Goal: Navigation & Orientation: Find specific page/section

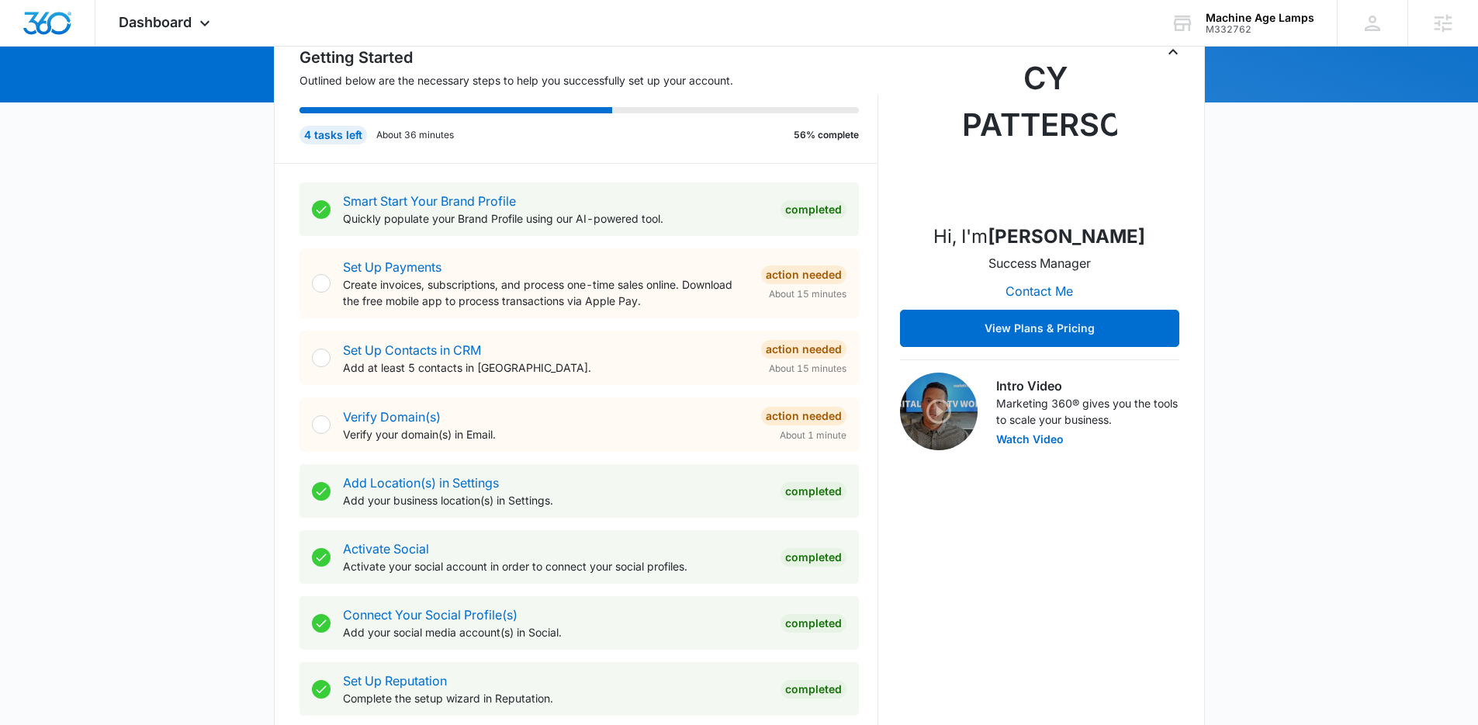
scroll to position [193, 0]
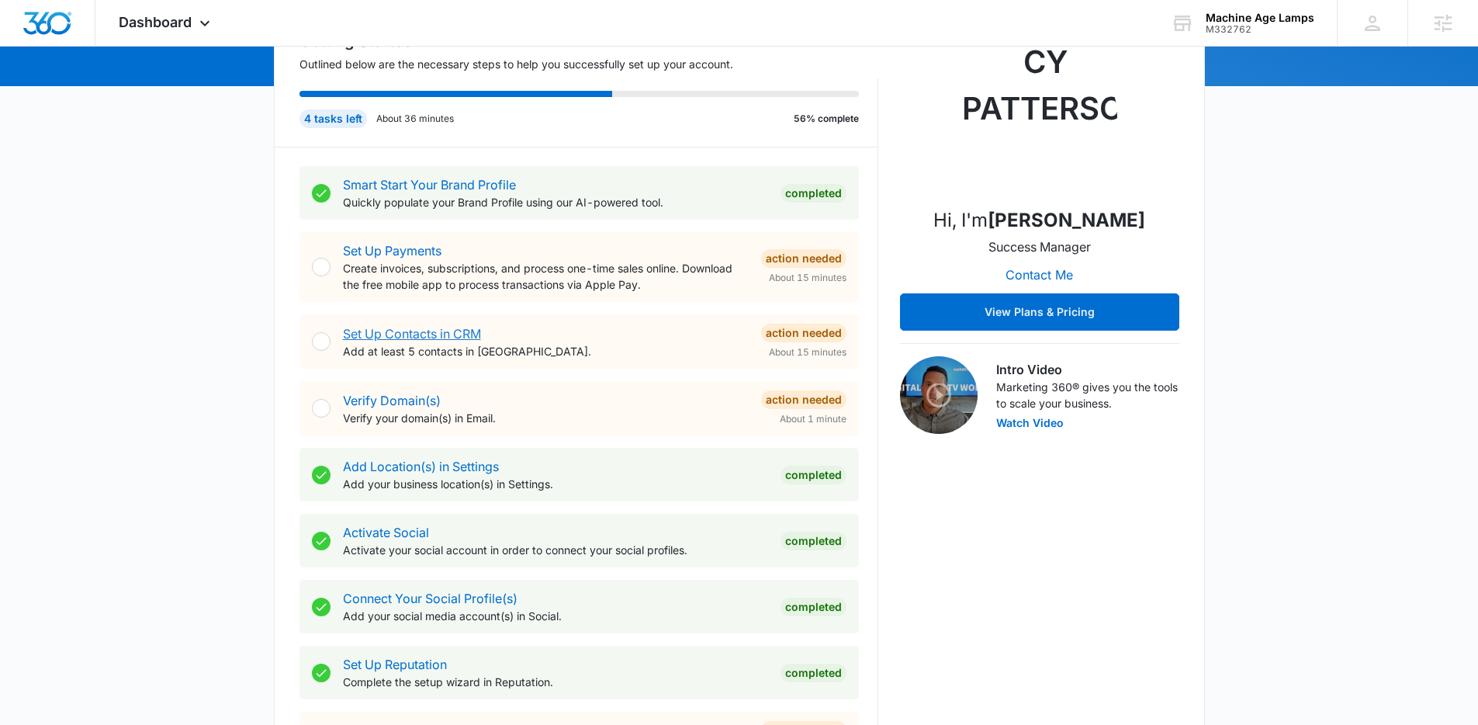
click at [456, 341] on link "Set Up Contacts in CRM" at bounding box center [412, 334] width 138 height 16
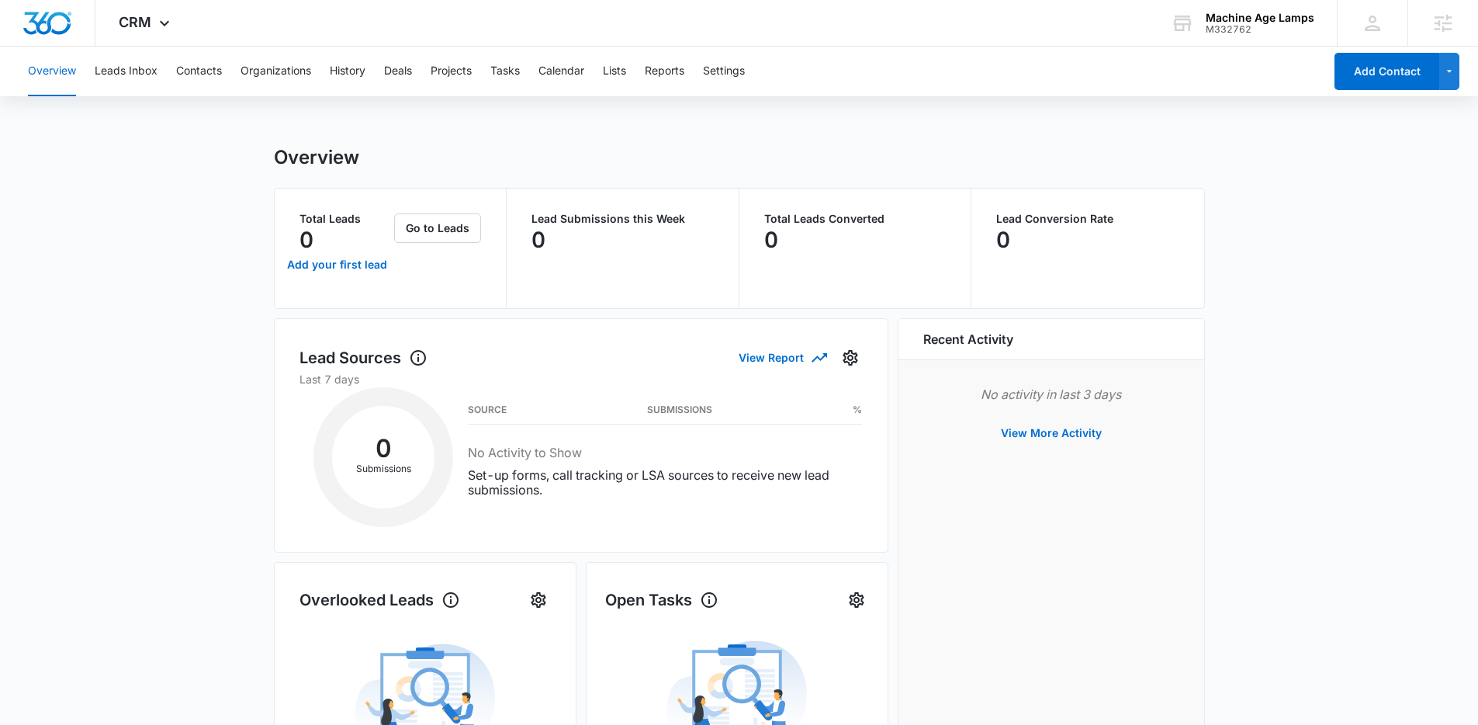
drag, startPoint x: 1332, startPoint y: 213, endPoint x: 179, endPoint y: 35, distance: 1166.0
click at [1327, 213] on main "Overview Total Leads 0 Add your first lead Go to Leads Lead Submissions this We…" at bounding box center [739, 692] width 1478 height 1093
click at [50, 31] on img "Dashboard" at bounding box center [48, 23] width 50 height 23
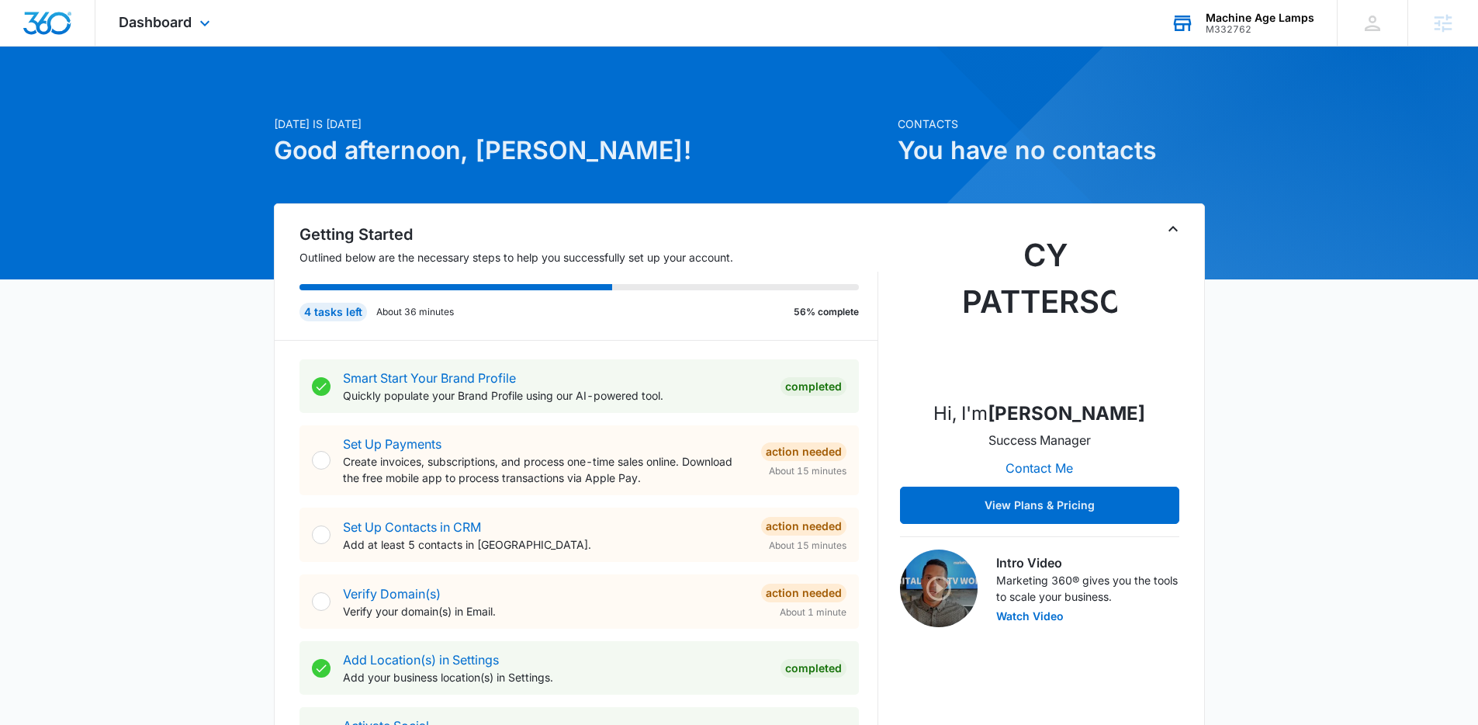
click at [1263, 32] on div "M332762" at bounding box center [1260, 29] width 109 height 11
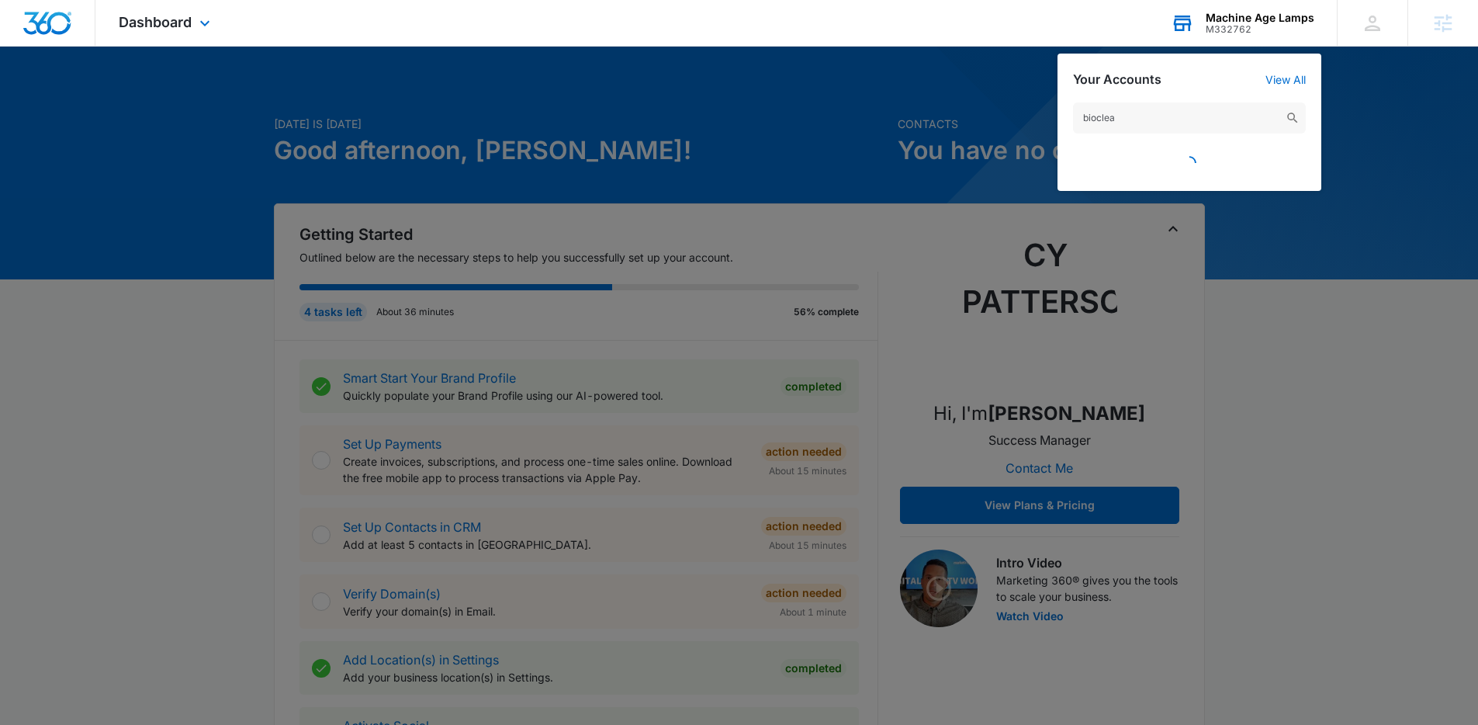
type input "bioclean"
click at [1172, 117] on input "bioclean" at bounding box center [1189, 117] width 233 height 31
click at [1172, 118] on input "bioclean" at bounding box center [1189, 117] width 233 height 31
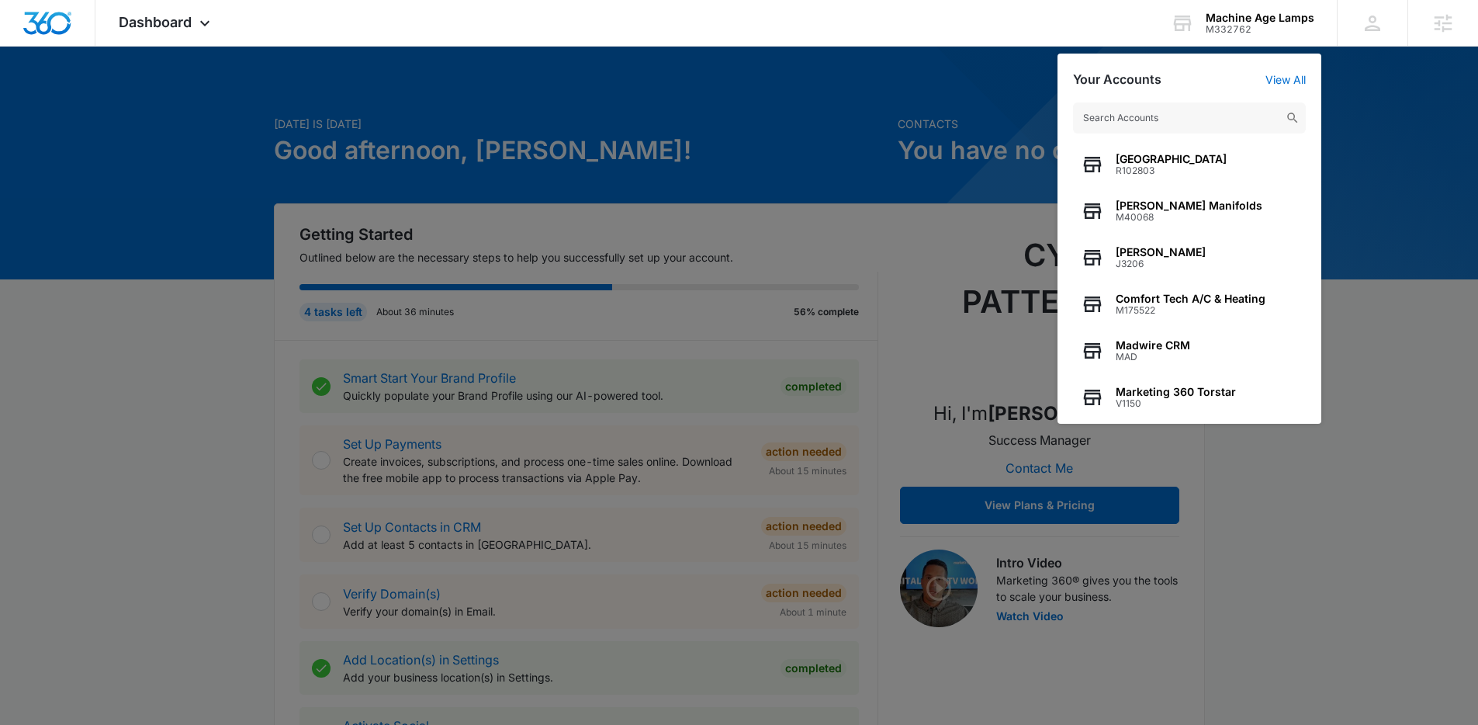
click at [1451, 182] on div at bounding box center [739, 362] width 1478 height 725
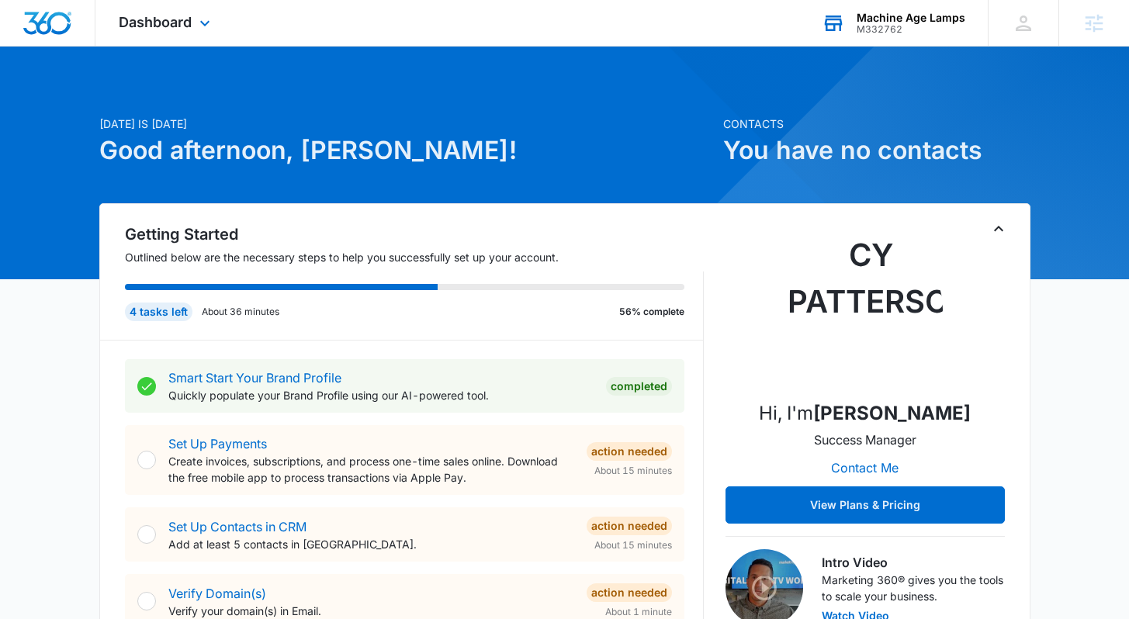
click at [923, 23] on div "Machine Age Lamps" at bounding box center [911, 18] width 109 height 12
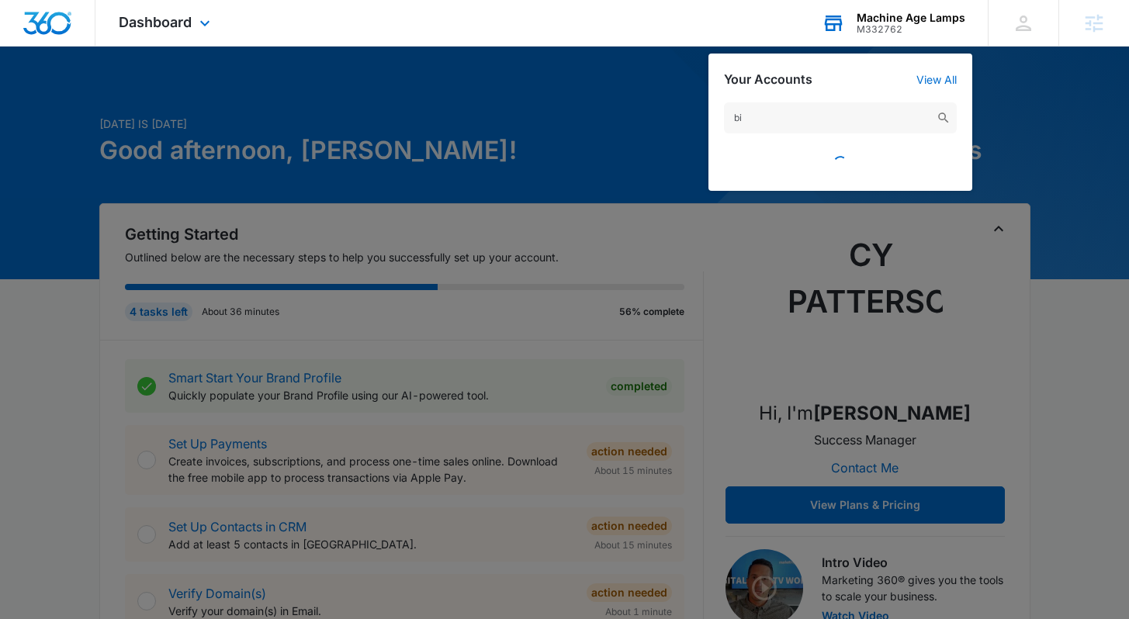
type input "b"
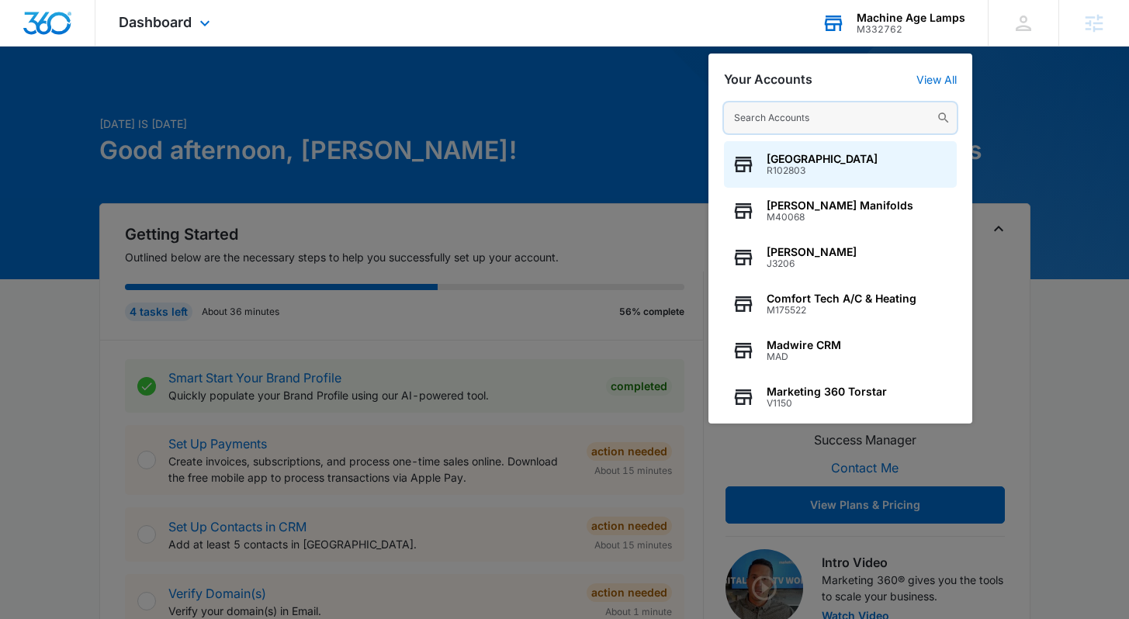
click at [802, 116] on input "text" at bounding box center [840, 117] width 233 height 31
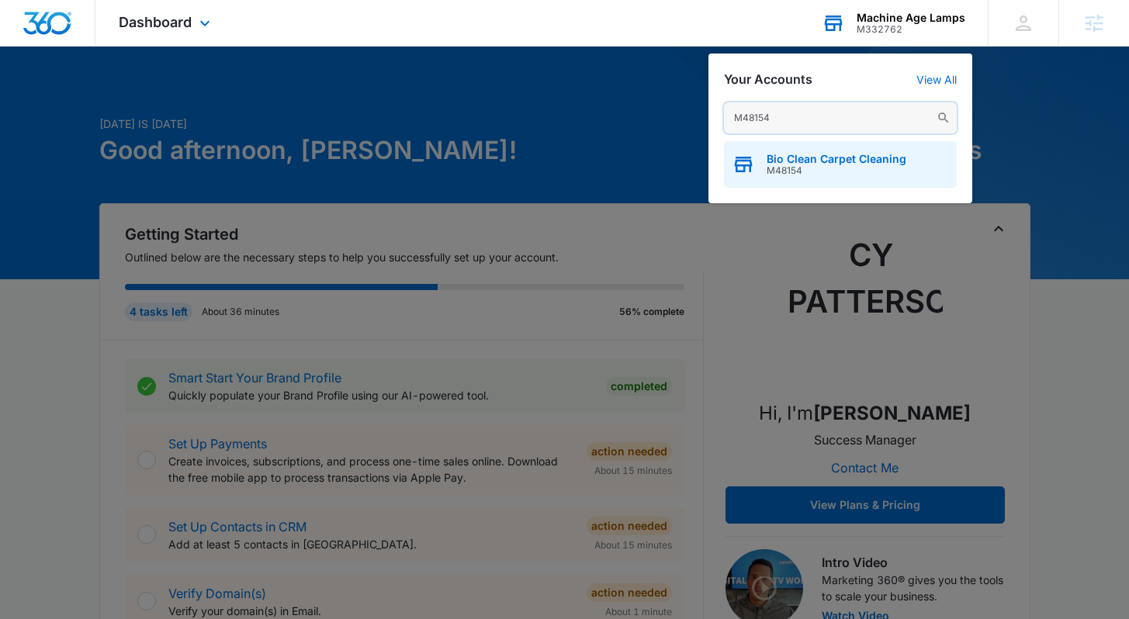
type input "M48154"
click at [858, 169] on span "M48154" at bounding box center [837, 170] width 140 height 11
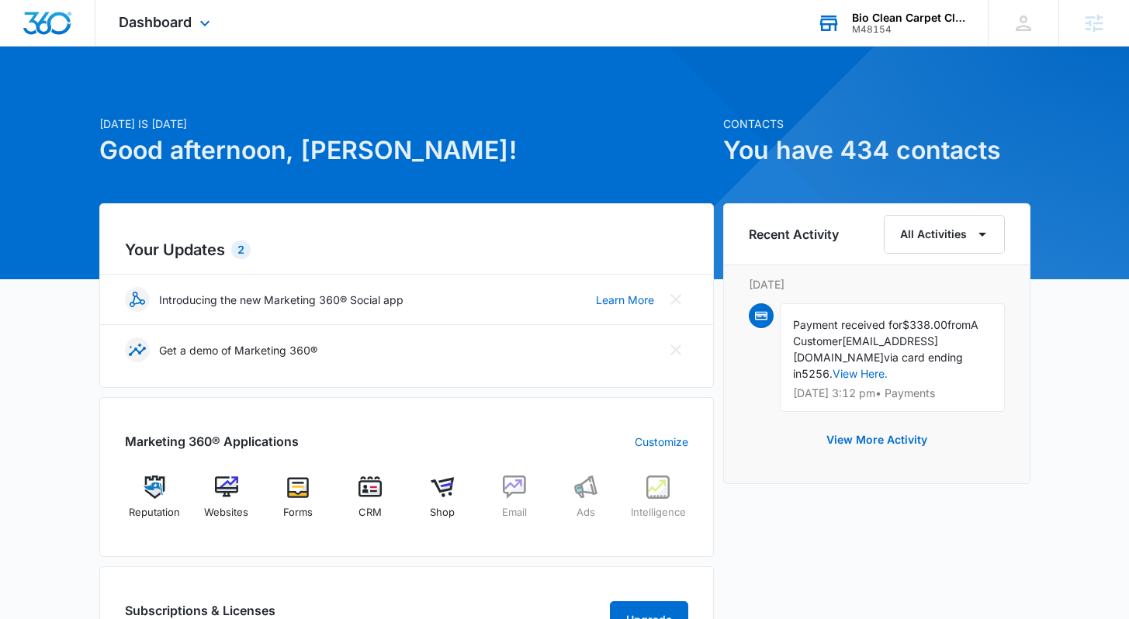
click at [1065, 181] on div "[DATE] is [DATE] Good afternoon, [PERSON_NAME]! Contacts You have 434 contacts …" at bounding box center [564, 563] width 1129 height 994
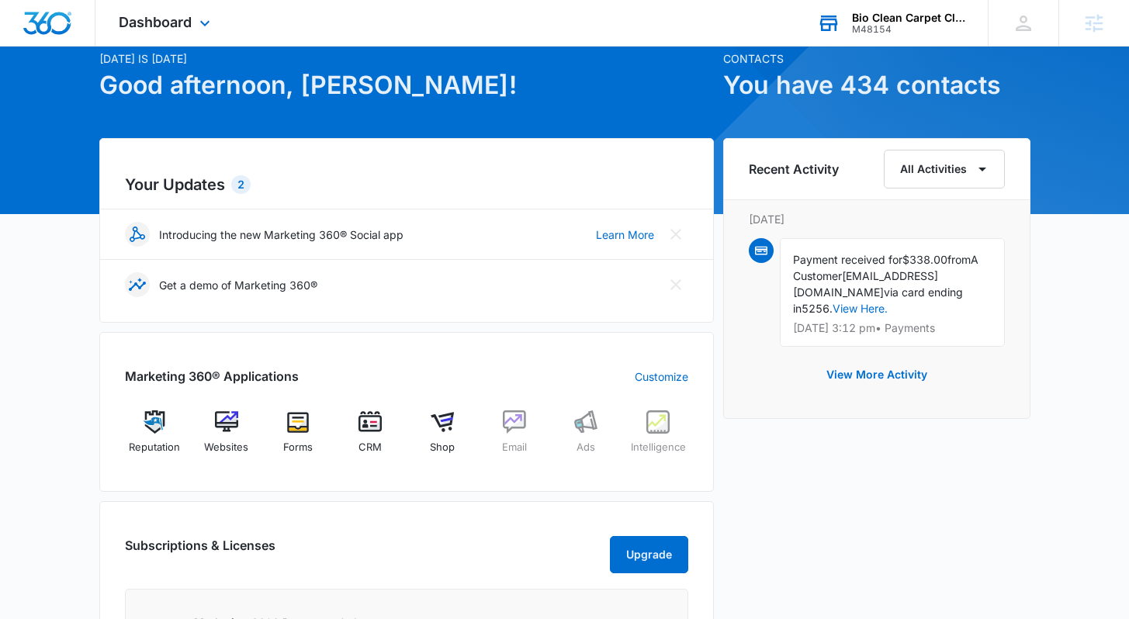
scroll to position [100, 0]
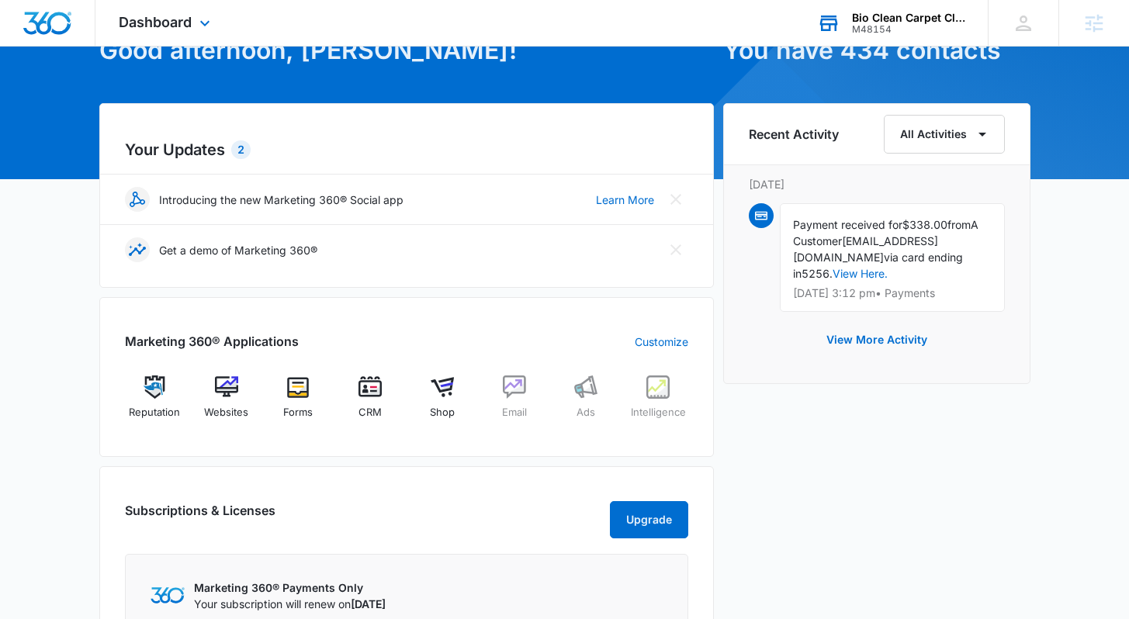
click at [1076, 169] on div "[DATE] is [DATE] Good afternoon, [PERSON_NAME]! Contacts You have 434 contacts …" at bounding box center [564, 463] width 1129 height 994
click at [204, 26] on icon at bounding box center [205, 27] width 19 height 19
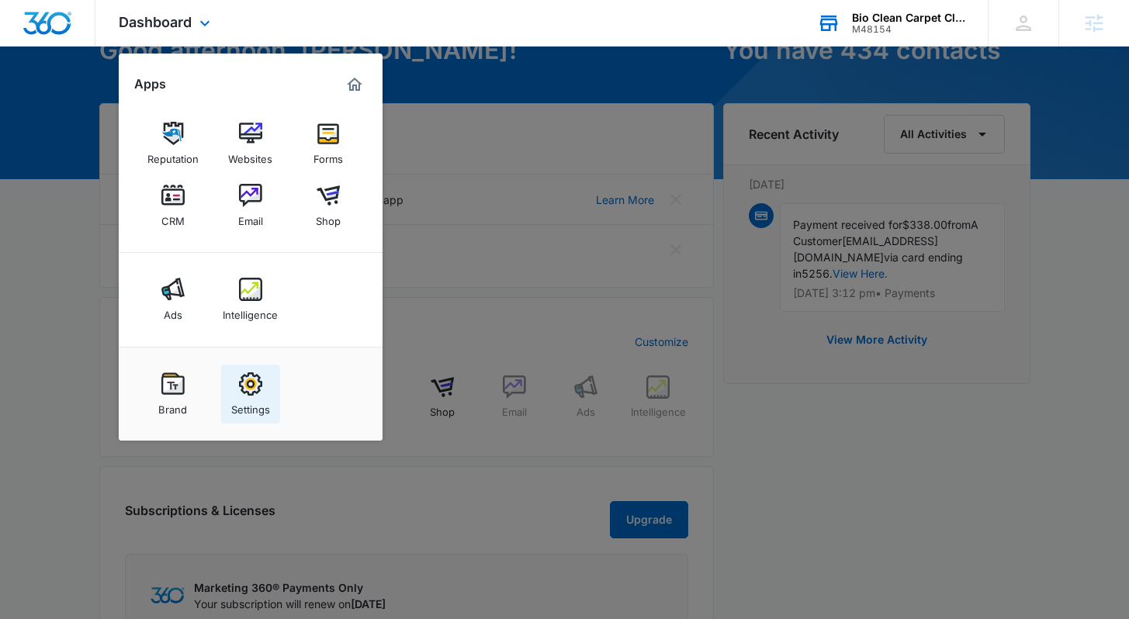
click at [251, 374] on img at bounding box center [250, 383] width 23 height 23
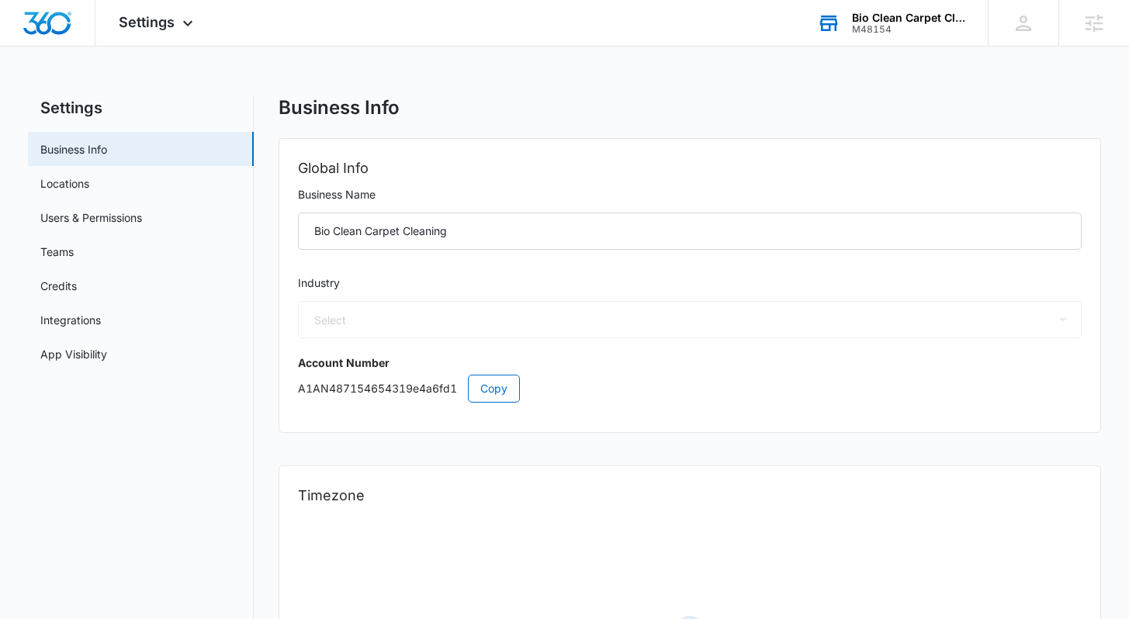
select select "46"
select select "US"
select select "America/New_York"
click at [107, 346] on link "App Visibility" at bounding box center [73, 354] width 67 height 16
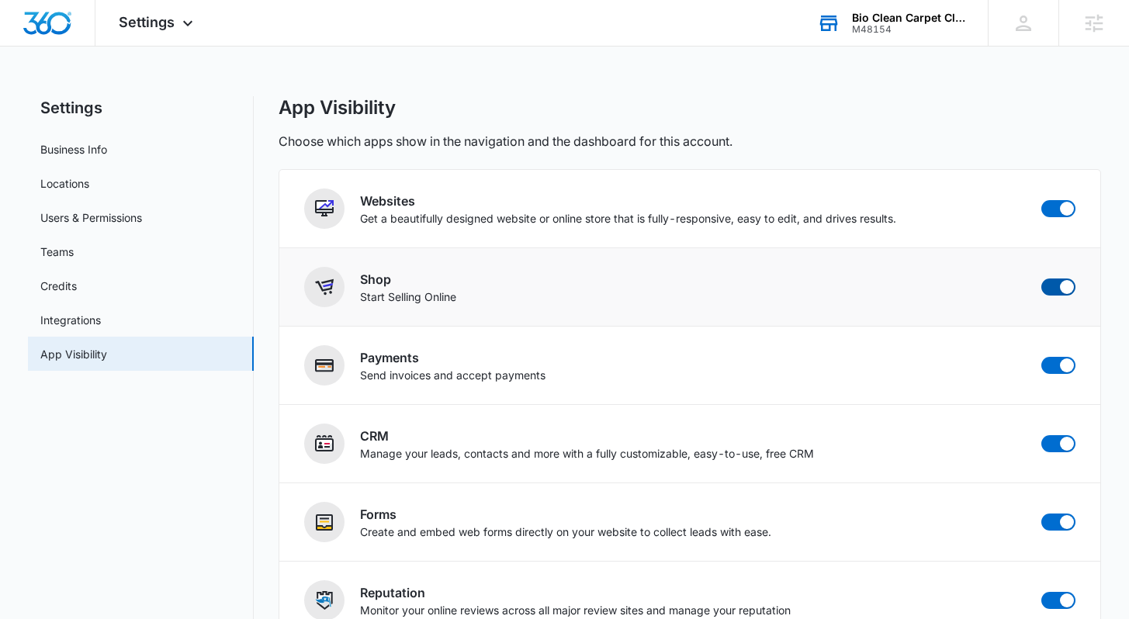
click at [1065, 286] on span at bounding box center [1067, 287] width 14 height 14
click at [1041, 279] on input "checkbox" at bounding box center [1041, 278] width 1 height 1
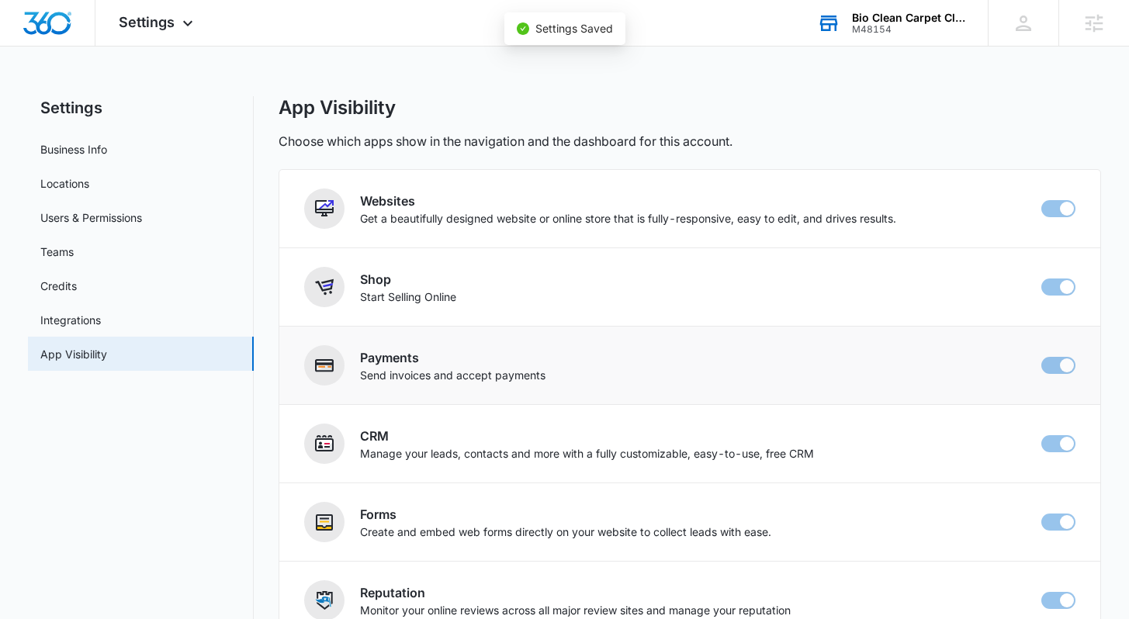
checkbox input "false"
click at [1058, 366] on span at bounding box center [1058, 365] width 34 height 17
click at [1041, 357] on input "checkbox" at bounding box center [1041, 356] width 1 height 1
checkbox input "false"
click at [830, 112] on div "App Visibility" at bounding box center [690, 107] width 822 height 23
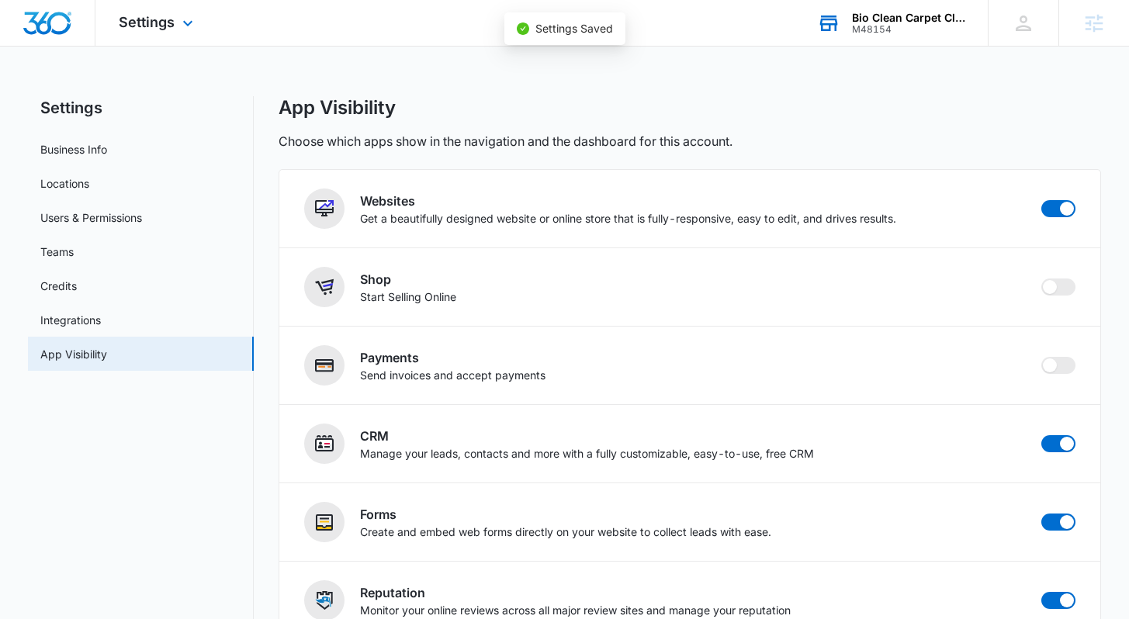
click at [23, 27] on img "Dashboard" at bounding box center [48, 23] width 50 height 23
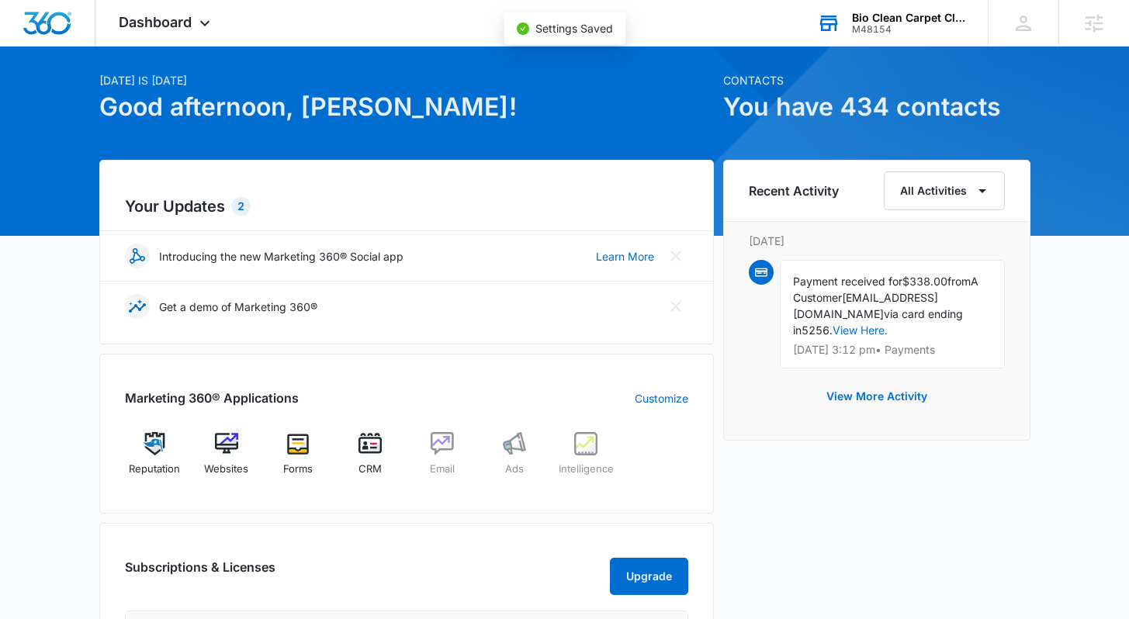
scroll to position [45, 0]
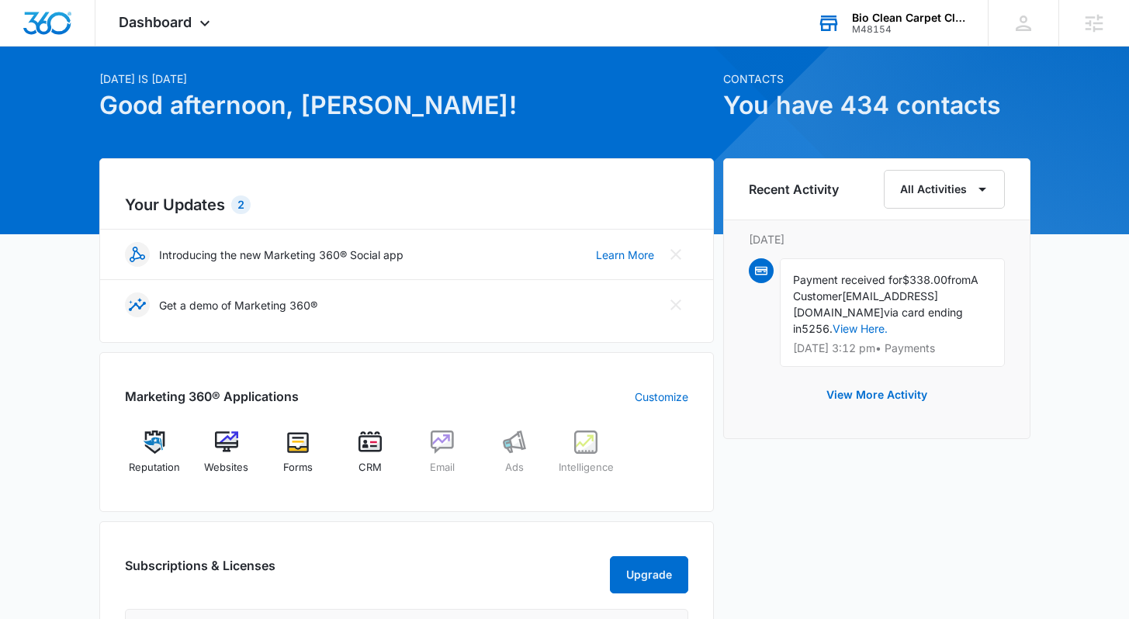
click at [82, 281] on div "[DATE] is [DATE] Good afternoon, [PERSON_NAME]! Contacts You have 434 contacts …" at bounding box center [564, 518] width 1129 height 994
click at [446, 445] on img at bounding box center [442, 442] width 23 height 23
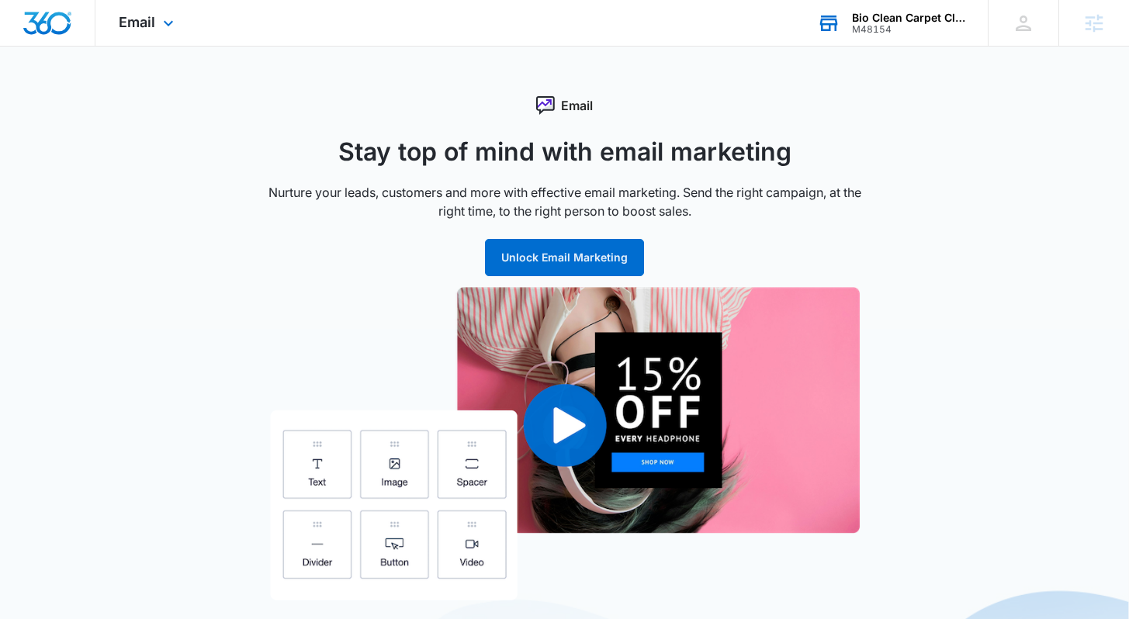
click at [74, 32] on div at bounding box center [47, 23] width 95 height 46
click at [63, 28] on img "Dashboard" at bounding box center [48, 23] width 50 height 23
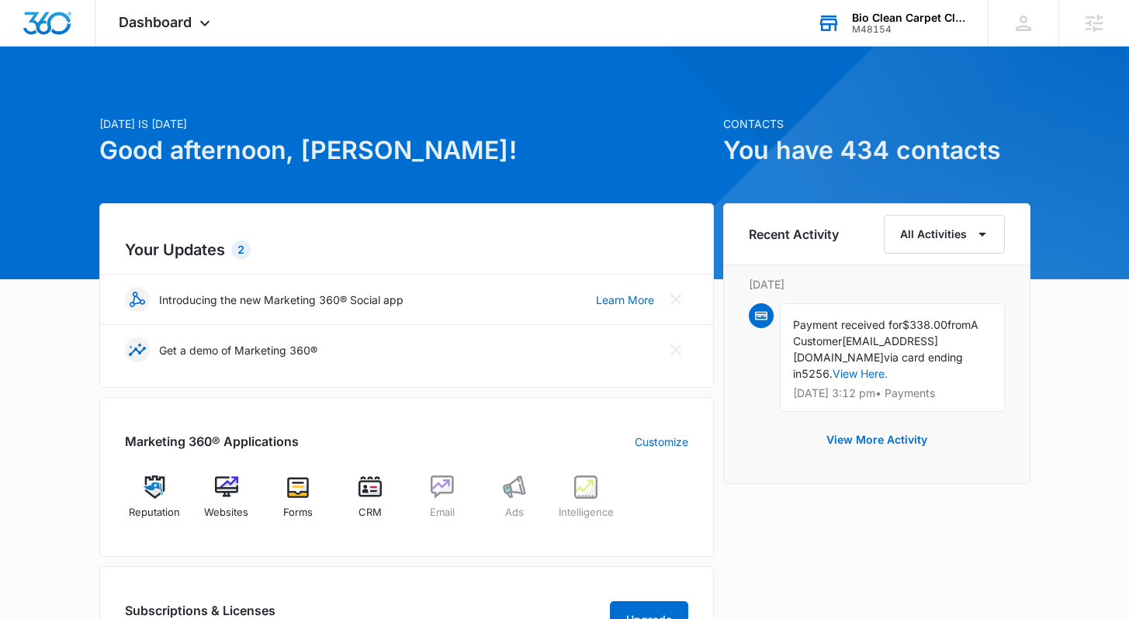
click at [81, 274] on div "[DATE] is [DATE] Good afternoon, [PERSON_NAME]! Contacts You have 434 contacts …" at bounding box center [564, 563] width 1129 height 994
click at [379, 496] on img at bounding box center [370, 487] width 23 height 23
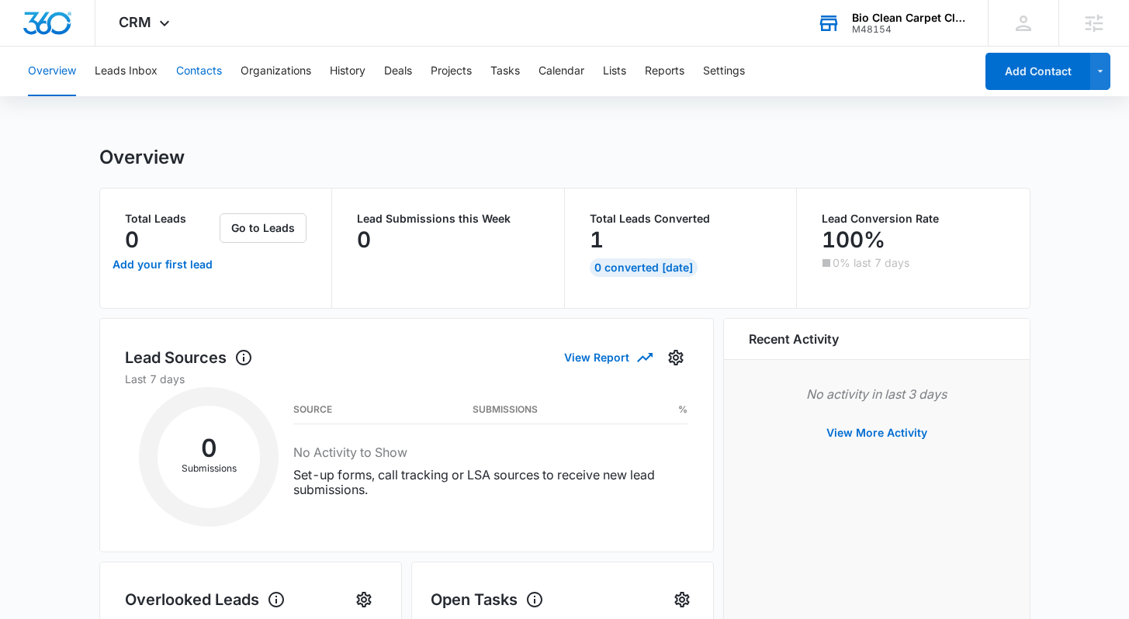
click at [209, 76] on button "Contacts" at bounding box center [199, 72] width 46 height 50
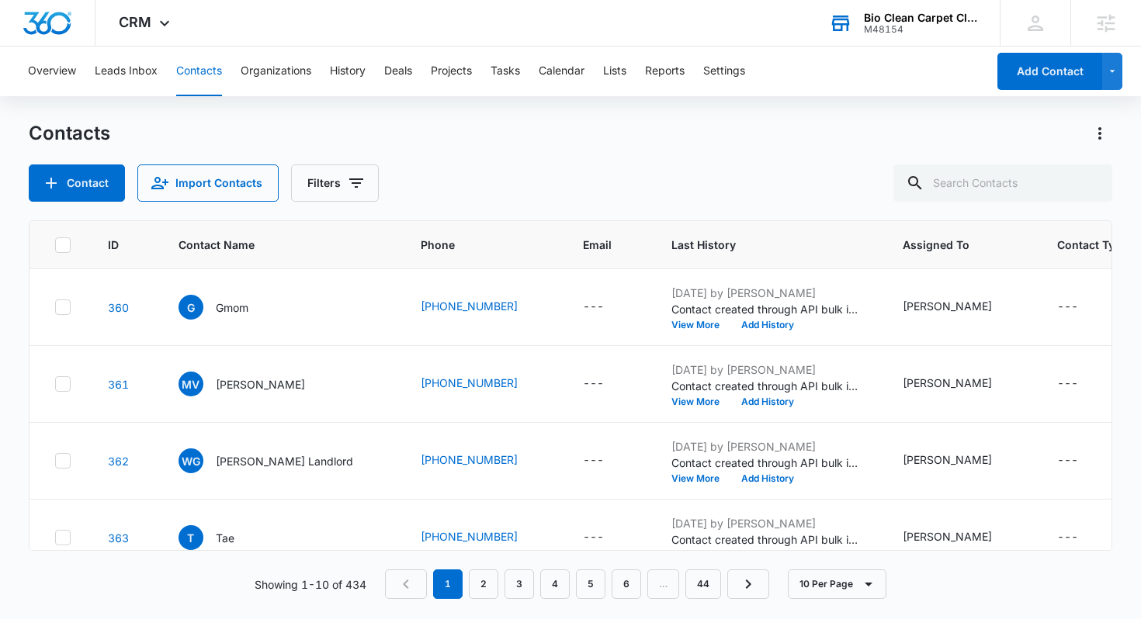
click at [664, 142] on div "Contacts" at bounding box center [571, 133] width 1084 height 25
click at [691, 182] on div "Contact Import Contacts Filters" at bounding box center [571, 183] width 1084 height 37
click at [52, 20] on img "Dashboard" at bounding box center [48, 23] width 50 height 23
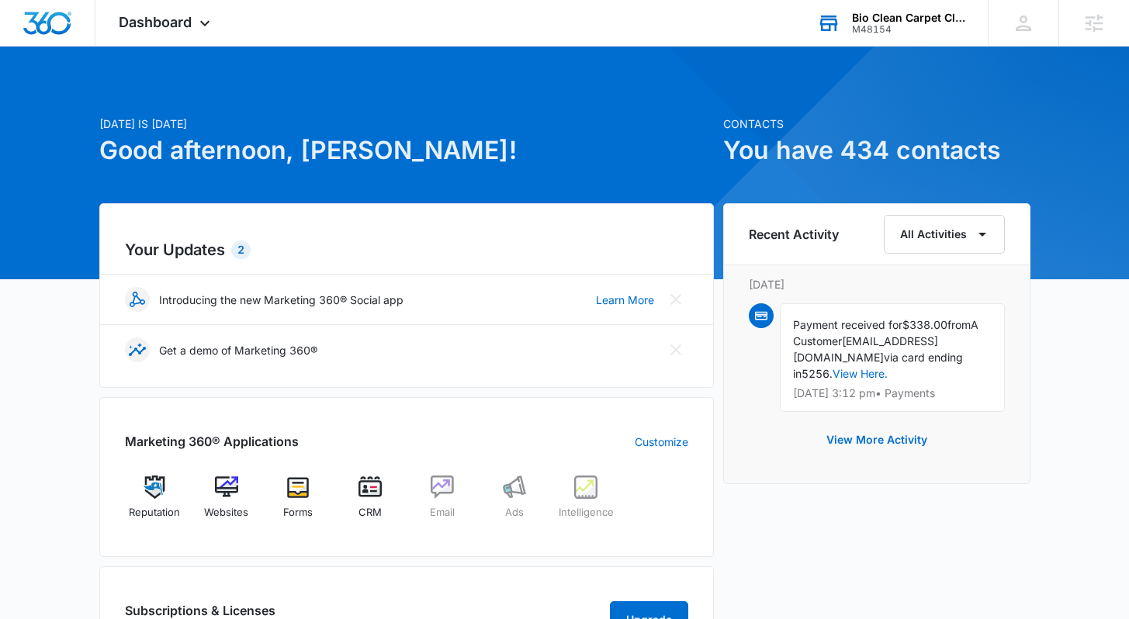
click at [1072, 322] on div "[DATE] is [DATE] Good afternoon, [PERSON_NAME]! Contacts You have 434 contacts …" at bounding box center [564, 563] width 1129 height 994
click at [1041, 342] on div "[DATE] is [DATE] Good afternoon, [PERSON_NAME]! Contacts You have 434 contacts …" at bounding box center [564, 563] width 1129 height 994
click at [192, 23] on span "Dashboard" at bounding box center [155, 22] width 73 height 16
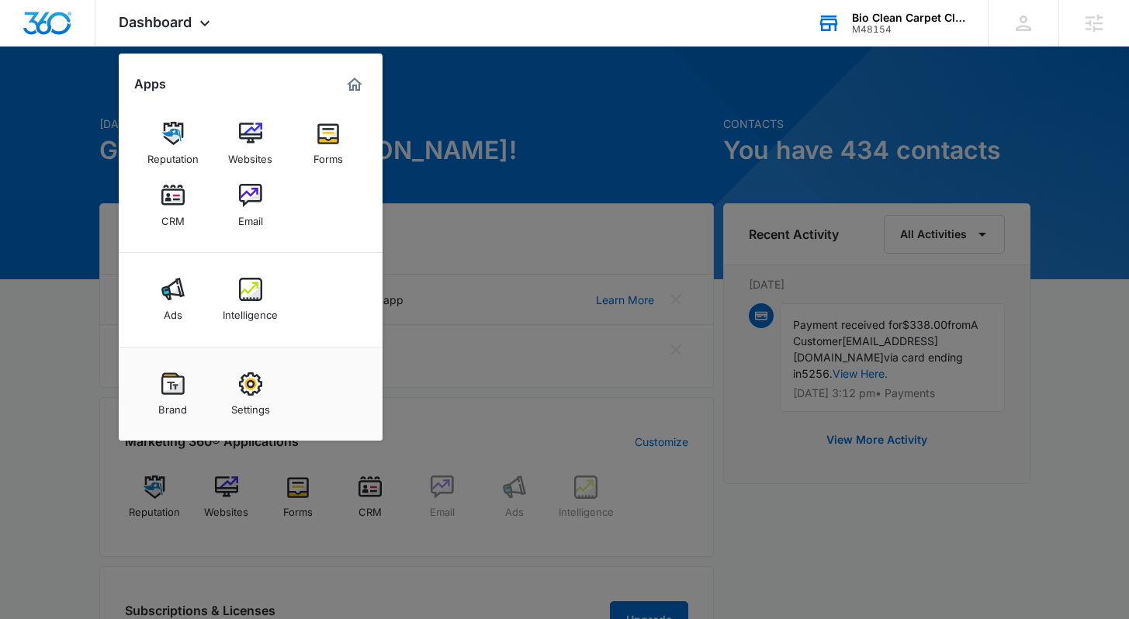
click at [36, 366] on div at bounding box center [564, 309] width 1129 height 619
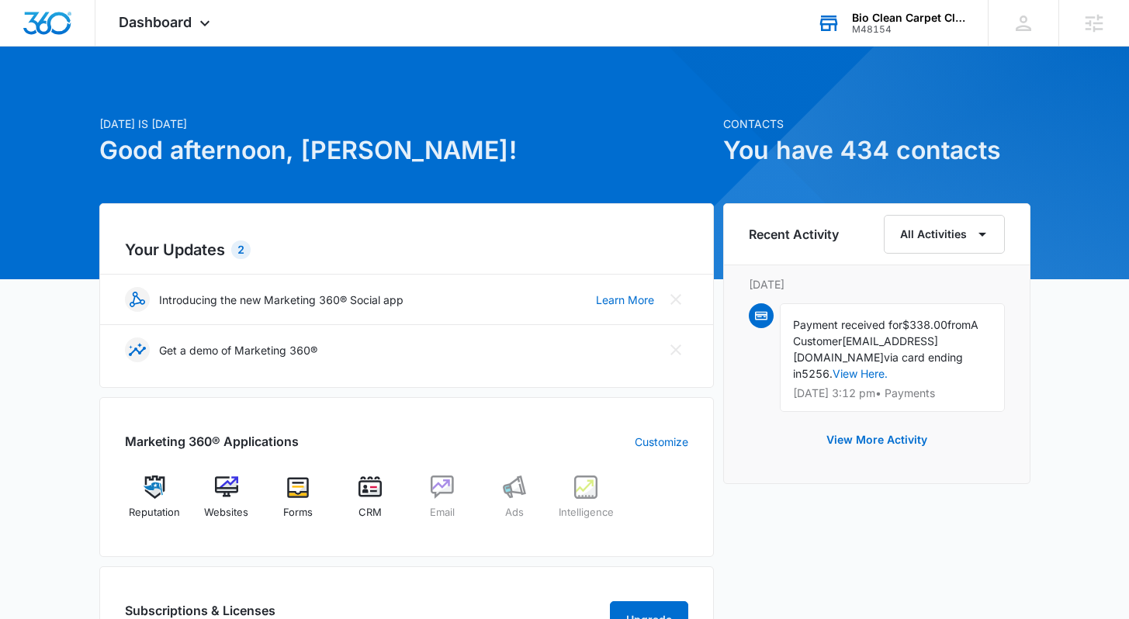
click at [916, 16] on div "Bio Clean Carpet Cleaning" at bounding box center [908, 18] width 113 height 12
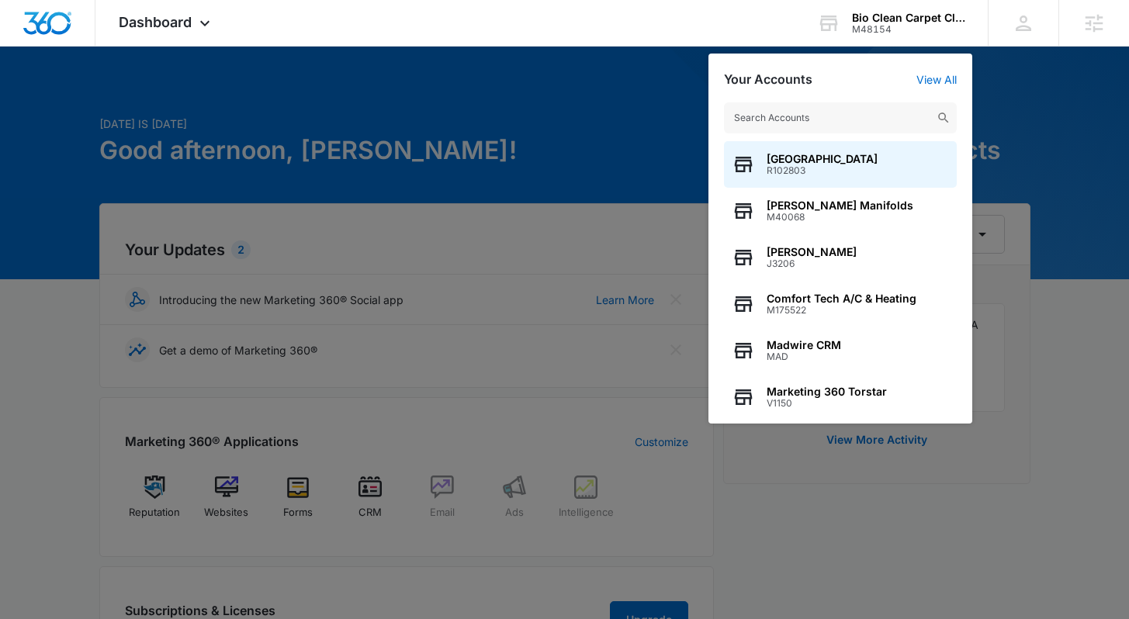
click at [1052, 100] on div at bounding box center [564, 309] width 1129 height 619
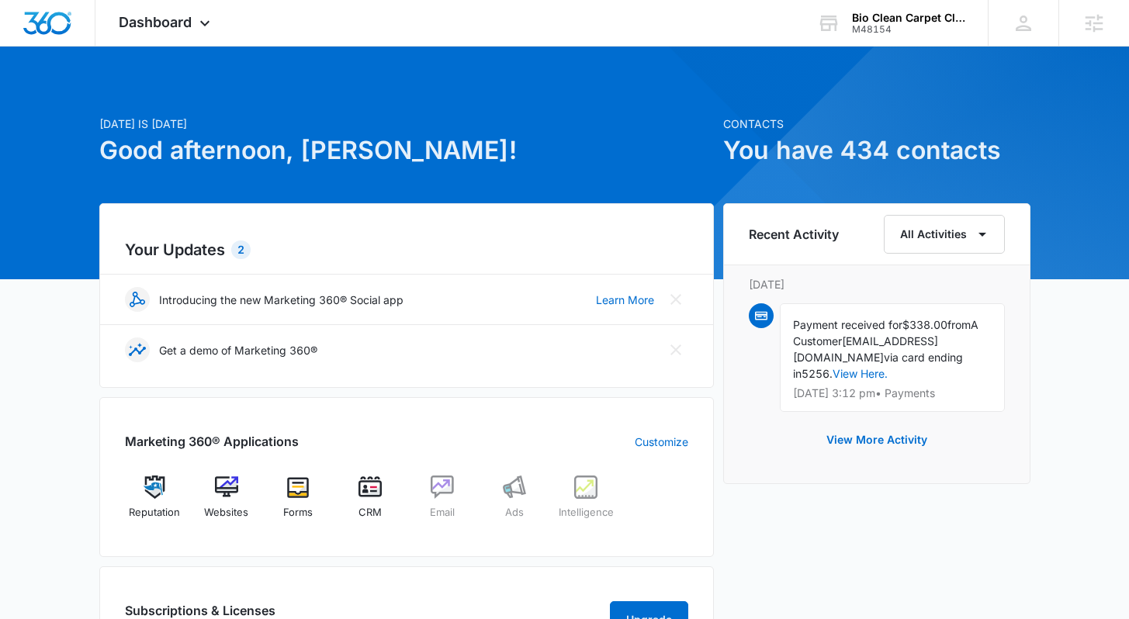
click at [1100, 157] on div "[DATE] is [DATE] Good afternoon, [PERSON_NAME]! Contacts You have 434 contacts …" at bounding box center [564, 563] width 1129 height 994
click at [1084, 262] on div "[DATE] is [DATE] Good afternoon, [PERSON_NAME]! Contacts You have 434 contacts …" at bounding box center [564, 563] width 1129 height 994
click at [886, 19] on div "Bio Clean Carpet Cleaning" at bounding box center [908, 18] width 113 height 12
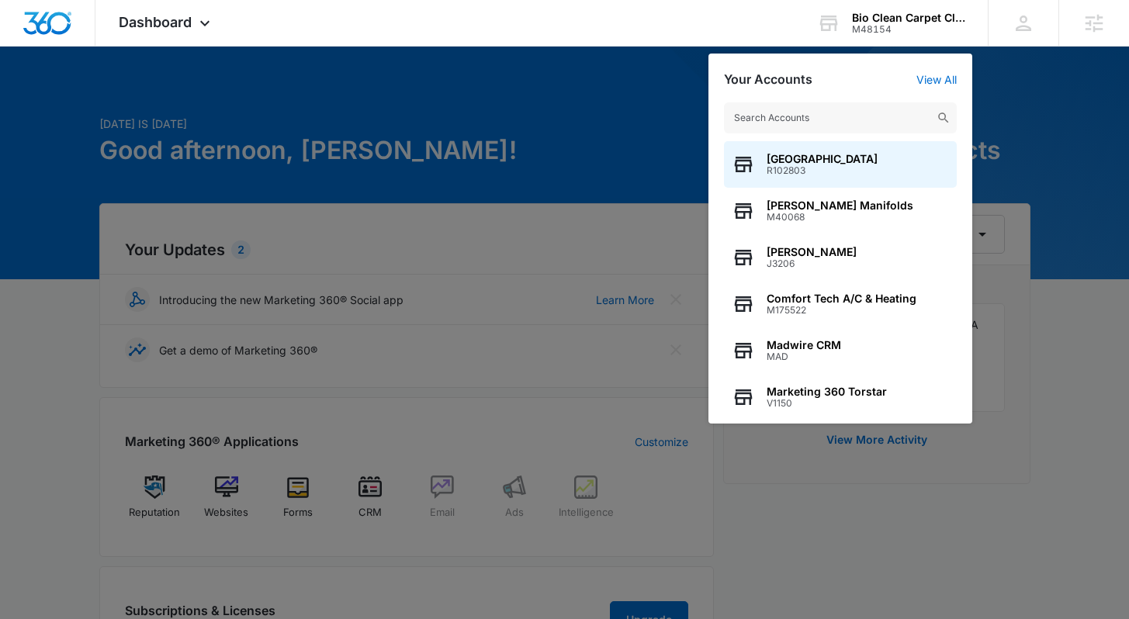
click at [809, 123] on input "text" at bounding box center [840, 117] width 233 height 31
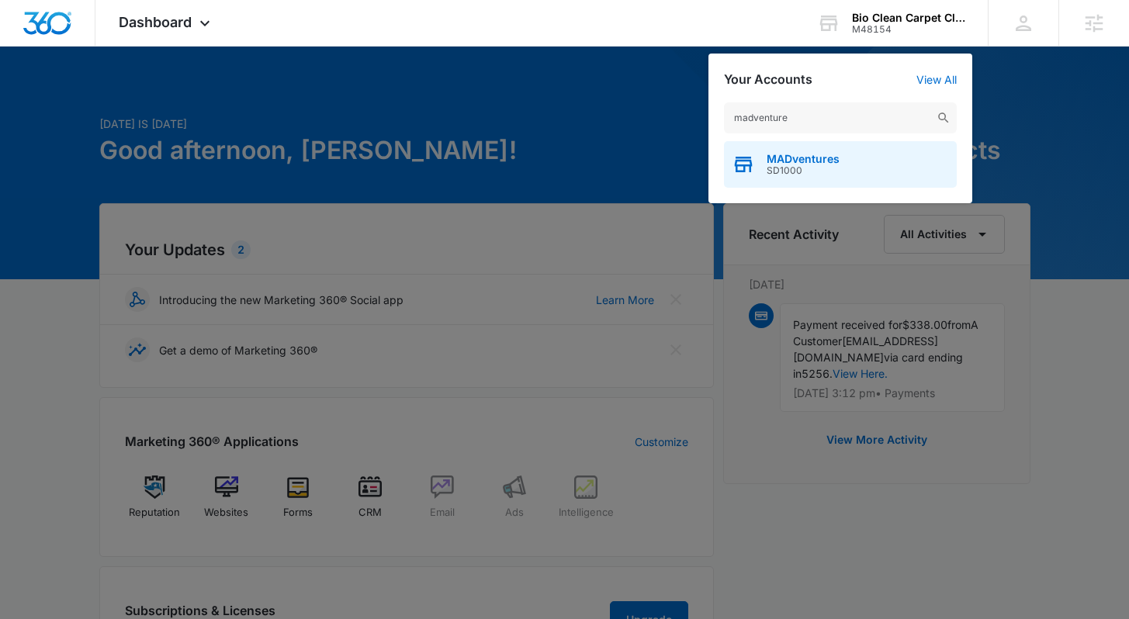
type input "madventure"
click at [803, 165] on span "MADventures" at bounding box center [803, 159] width 73 height 12
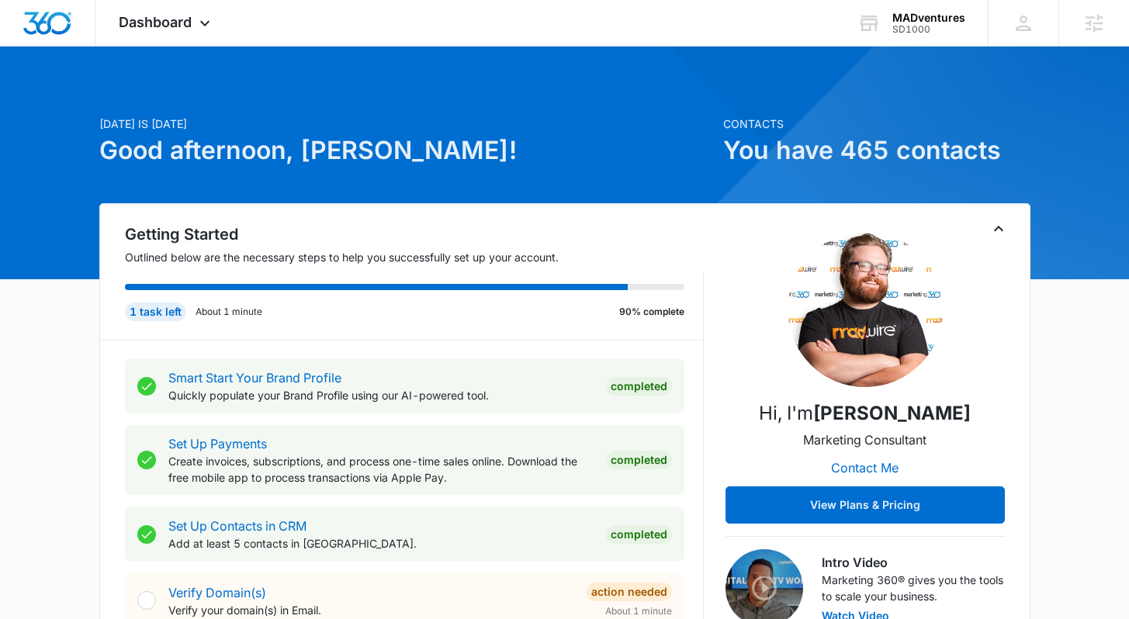
click at [629, 122] on p "[DATE] is [DATE]" at bounding box center [406, 124] width 615 height 16
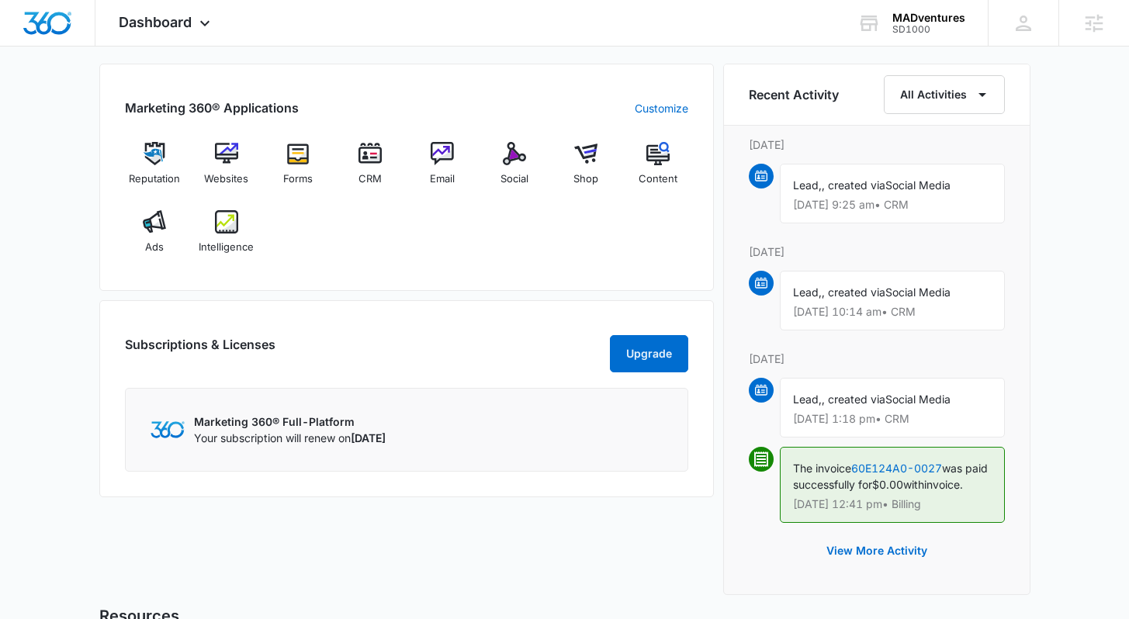
scroll to position [1016, 0]
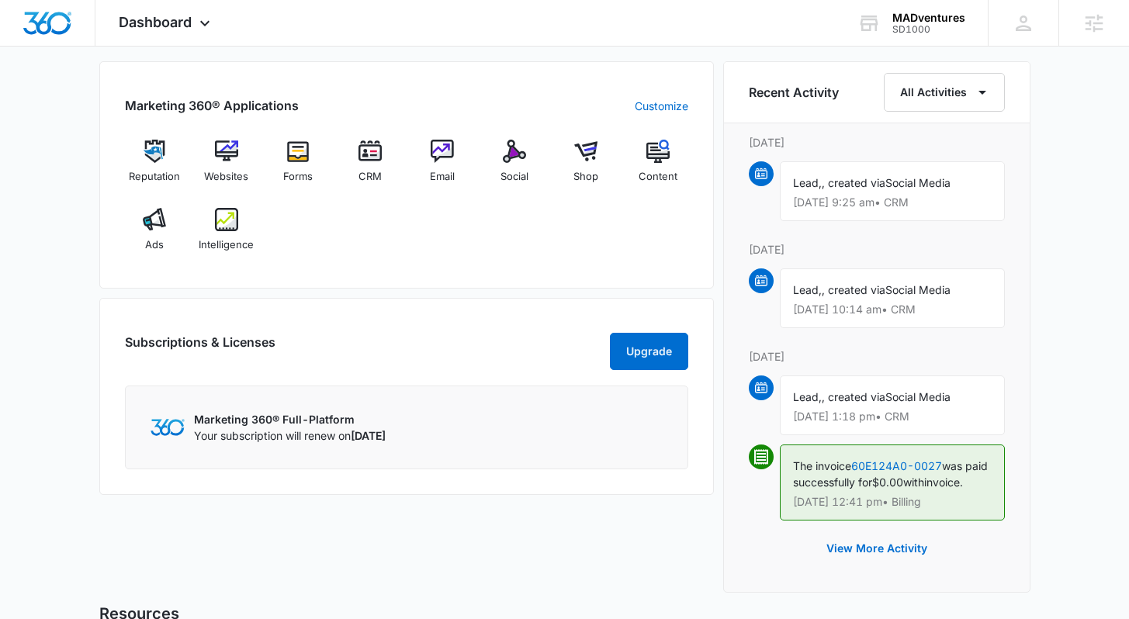
click at [452, 240] on div "Reputation Websites Forms CRM Email Social Shop Content Ads Intelligence" at bounding box center [406, 201] width 563 height 123
click at [469, 236] on div "Reputation Websites Forms CRM Email Social Shop Content Ads Intelligence" at bounding box center [406, 201] width 563 height 123
click at [478, 240] on div "Reputation Websites Forms CRM Email Social Shop Content Ads Intelligence" at bounding box center [406, 201] width 563 height 123
click at [164, 180] on span "Reputation" at bounding box center [154, 177] width 51 height 16
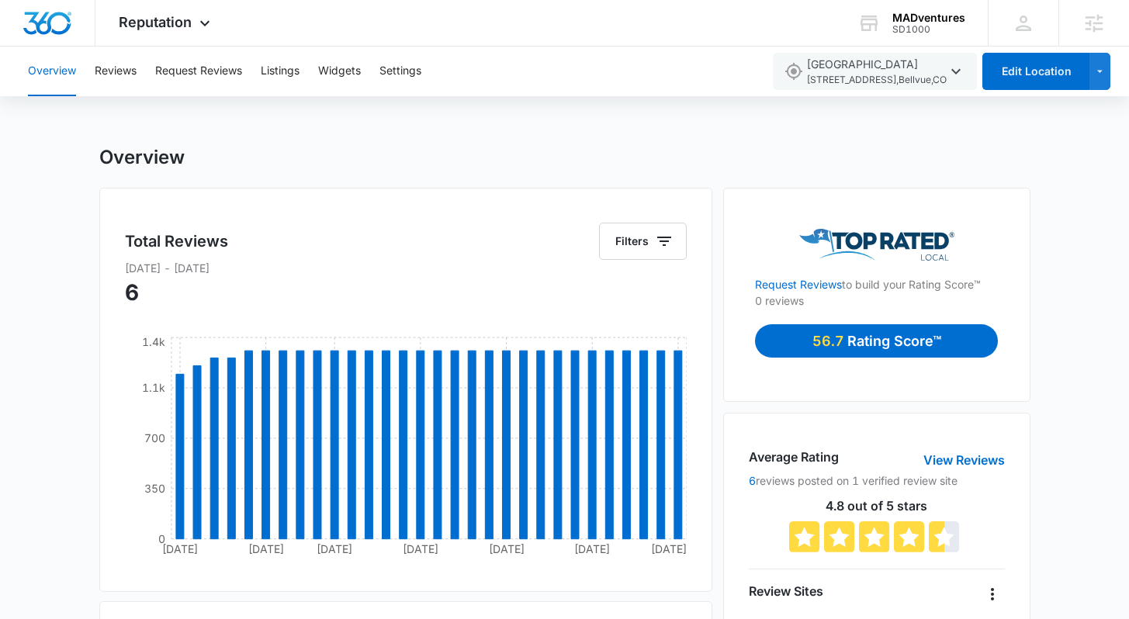
click at [122, 68] on button "Reviews" at bounding box center [116, 72] width 42 height 50
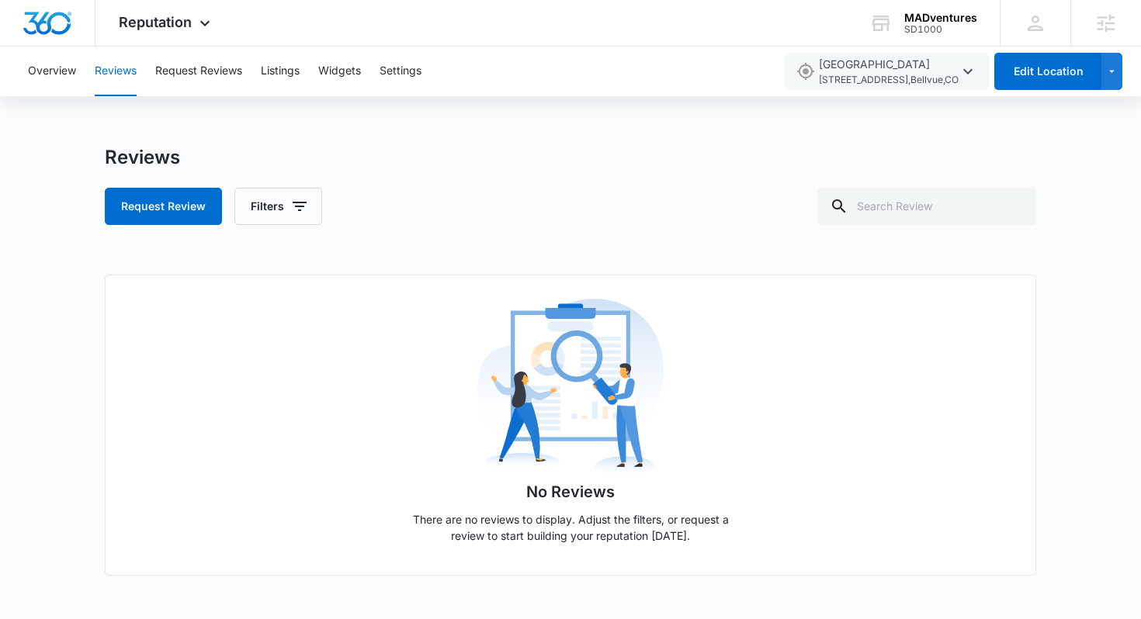
click at [483, 168] on div "Reviews" at bounding box center [570, 157] width 931 height 23
click at [197, 75] on button "Request Reviews" at bounding box center [198, 72] width 87 height 50
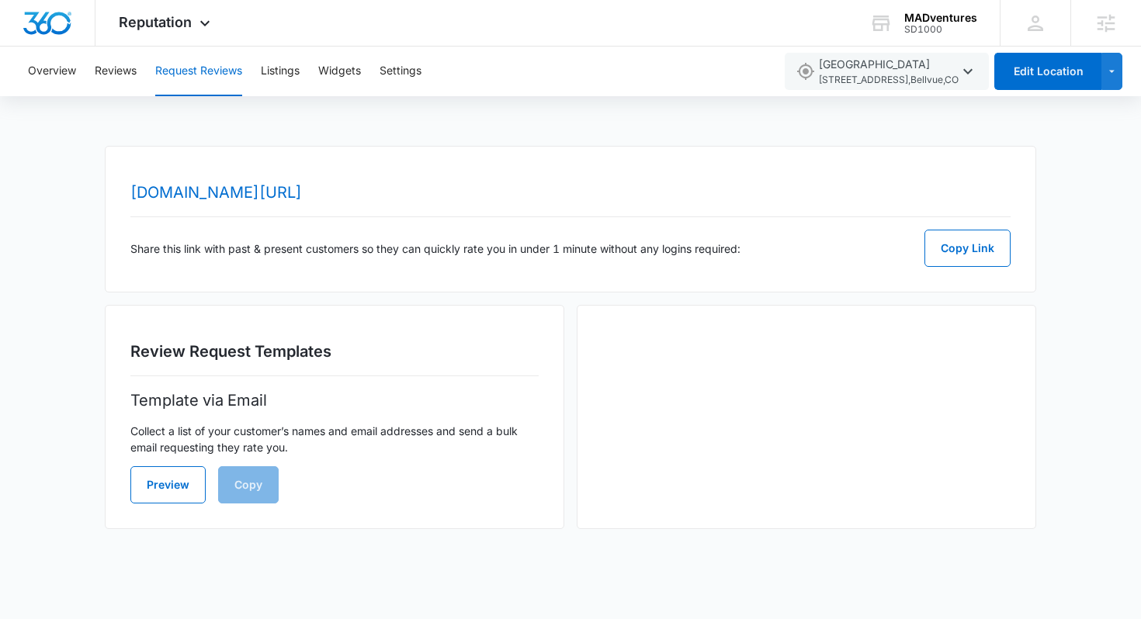
click at [467, 149] on div "[DOMAIN_NAME][URL] Share this link with past & present customers so they can qu…" at bounding box center [570, 219] width 931 height 147
click at [56, 69] on button "Overview" at bounding box center [52, 72] width 48 height 50
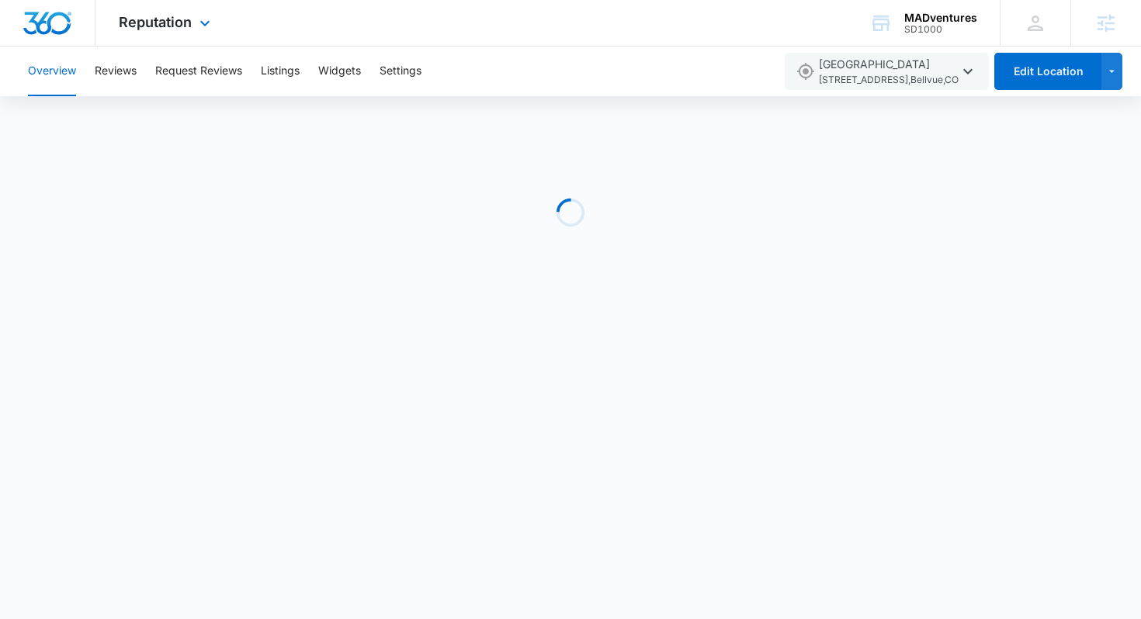
click at [50, 23] on img "Dashboard" at bounding box center [48, 23] width 50 height 23
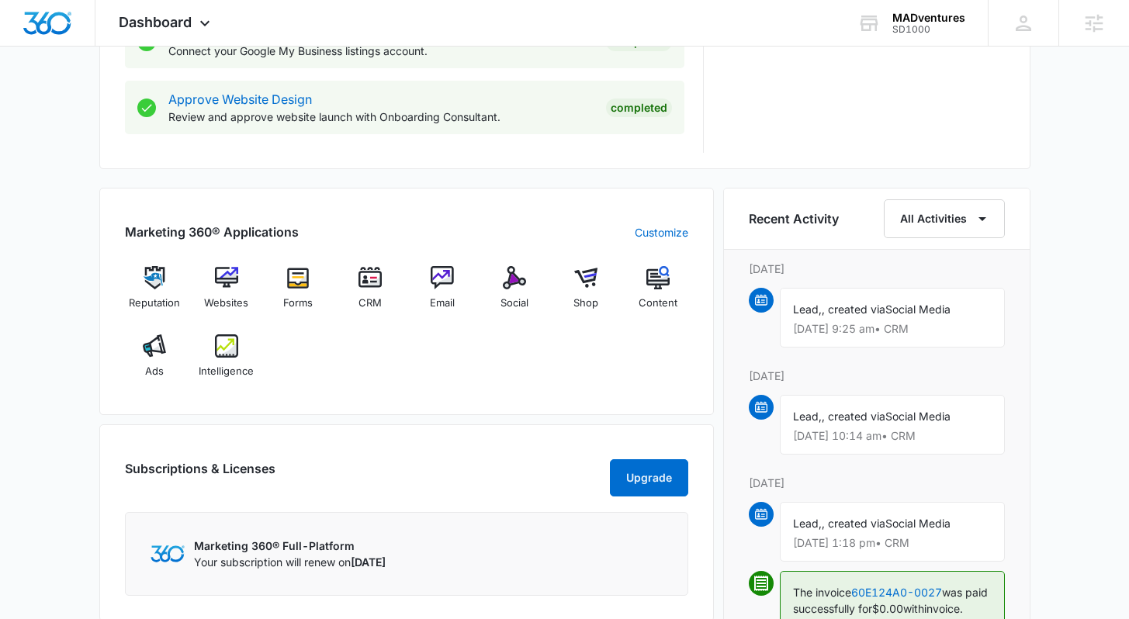
scroll to position [888, 0]
click at [456, 288] on div "Email" at bounding box center [443, 296] width 60 height 56
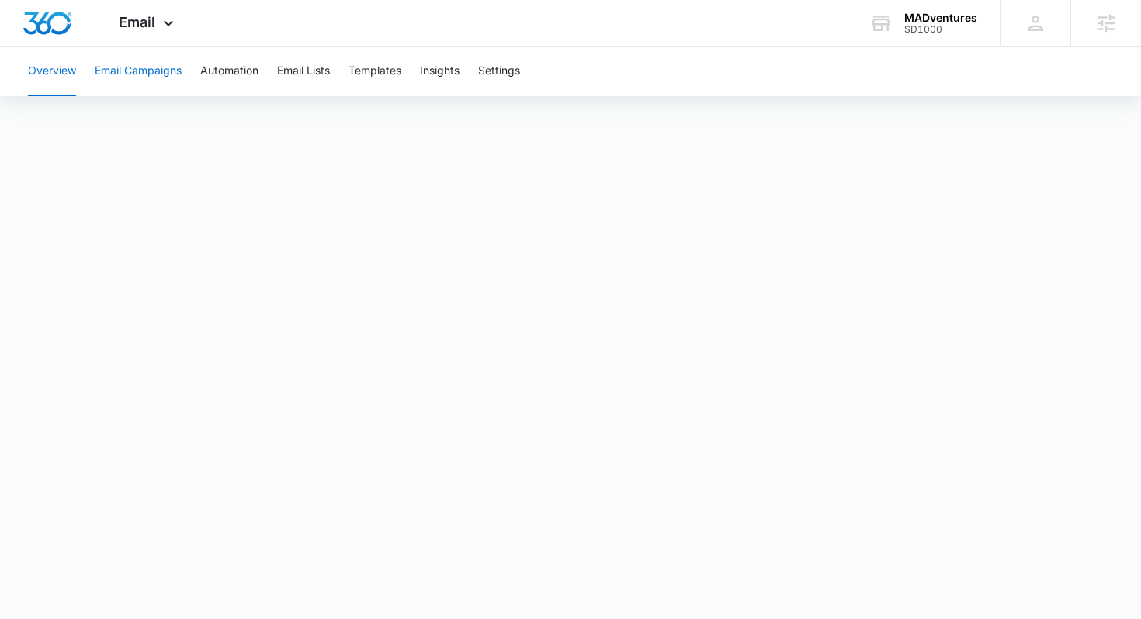
click at [143, 70] on button "Email Campaigns" at bounding box center [138, 72] width 87 height 50
click at [245, 71] on button "Automation" at bounding box center [229, 72] width 58 height 50
click at [447, 74] on button "Insights" at bounding box center [440, 72] width 40 height 50
click at [68, 24] on img "Dashboard" at bounding box center [48, 23] width 50 height 23
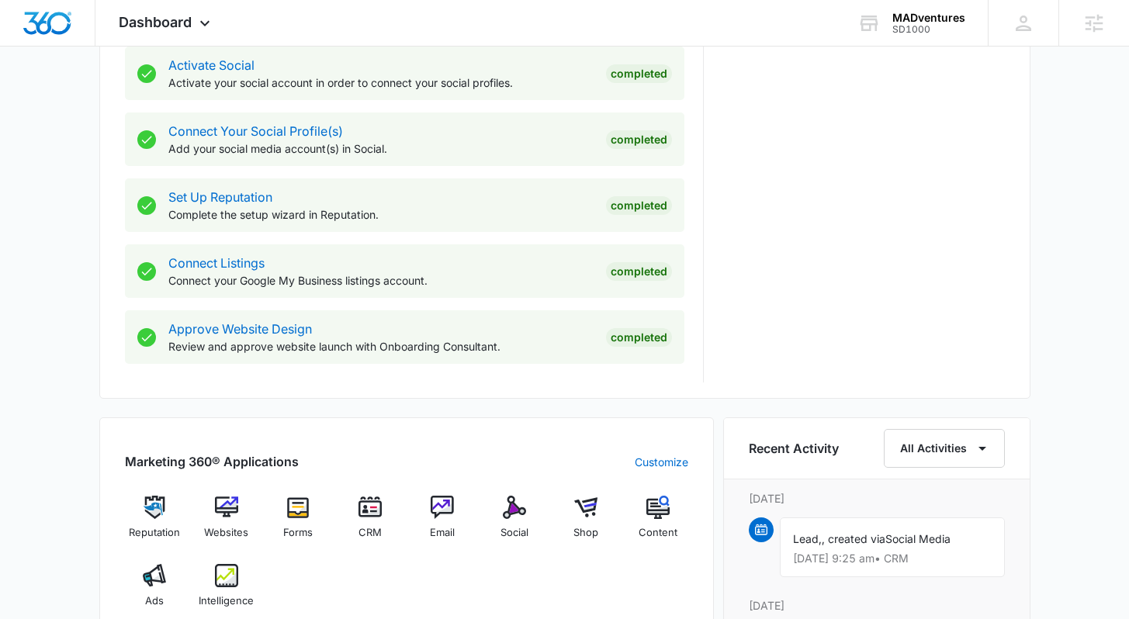
scroll to position [888, 0]
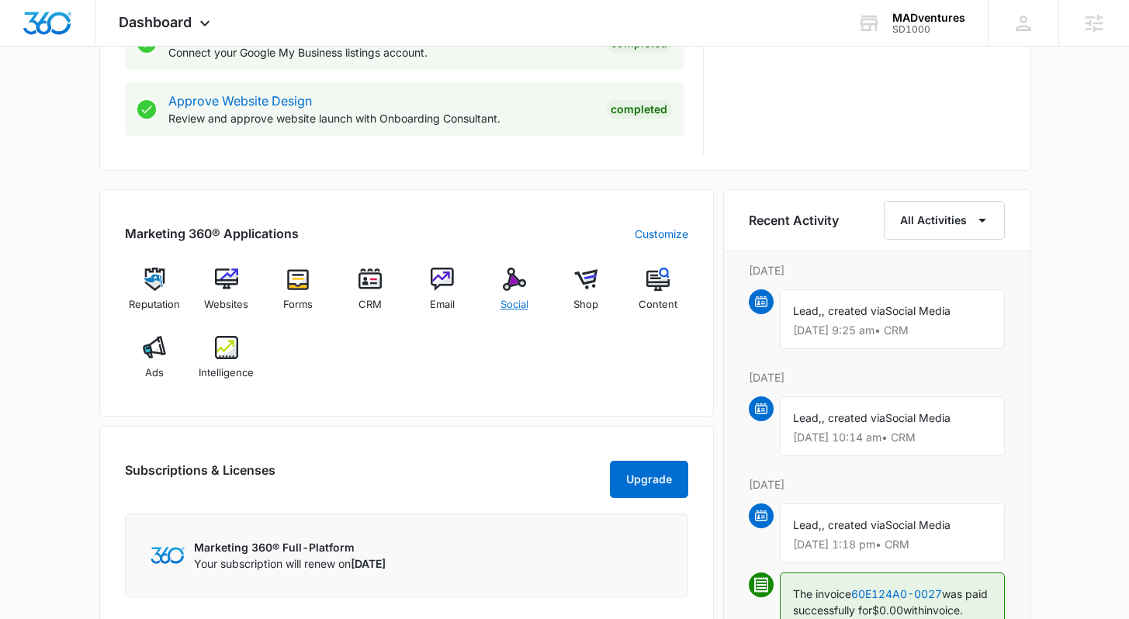
click at [529, 291] on div "Social" at bounding box center [514, 296] width 60 height 56
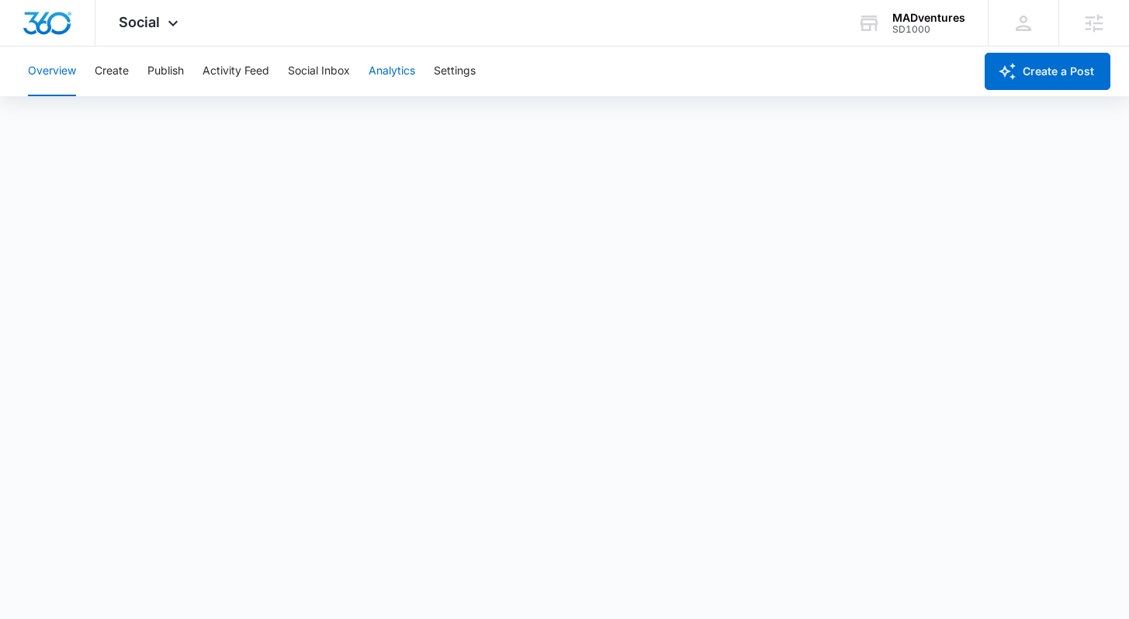
click at [377, 67] on button "Analytics" at bounding box center [392, 72] width 47 height 50
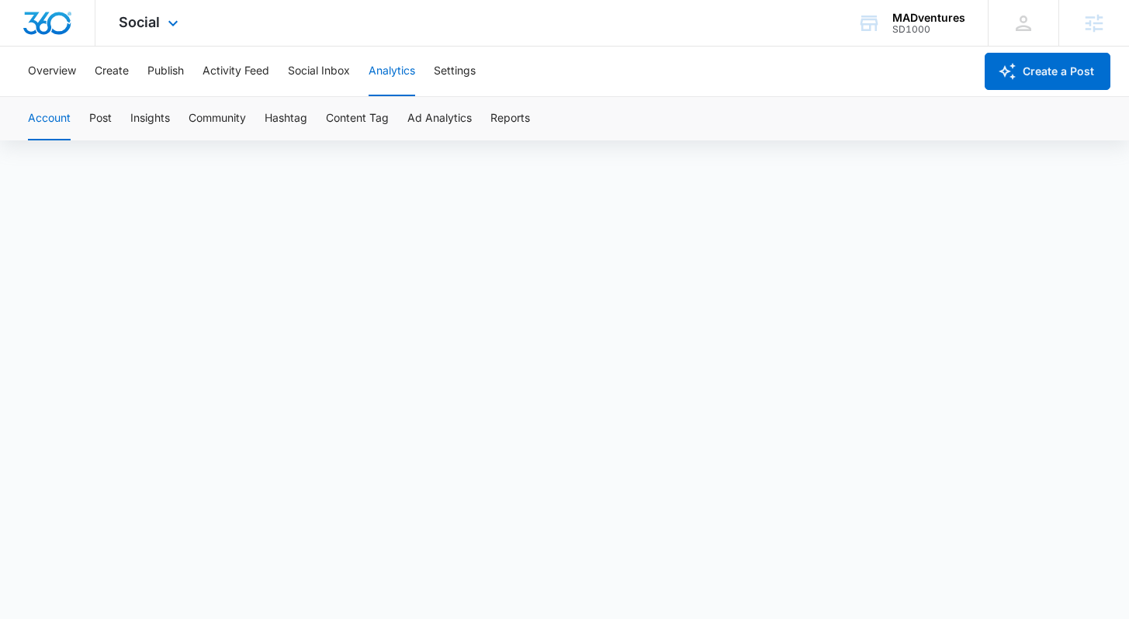
click at [54, 23] on img "Dashboard" at bounding box center [48, 23] width 50 height 23
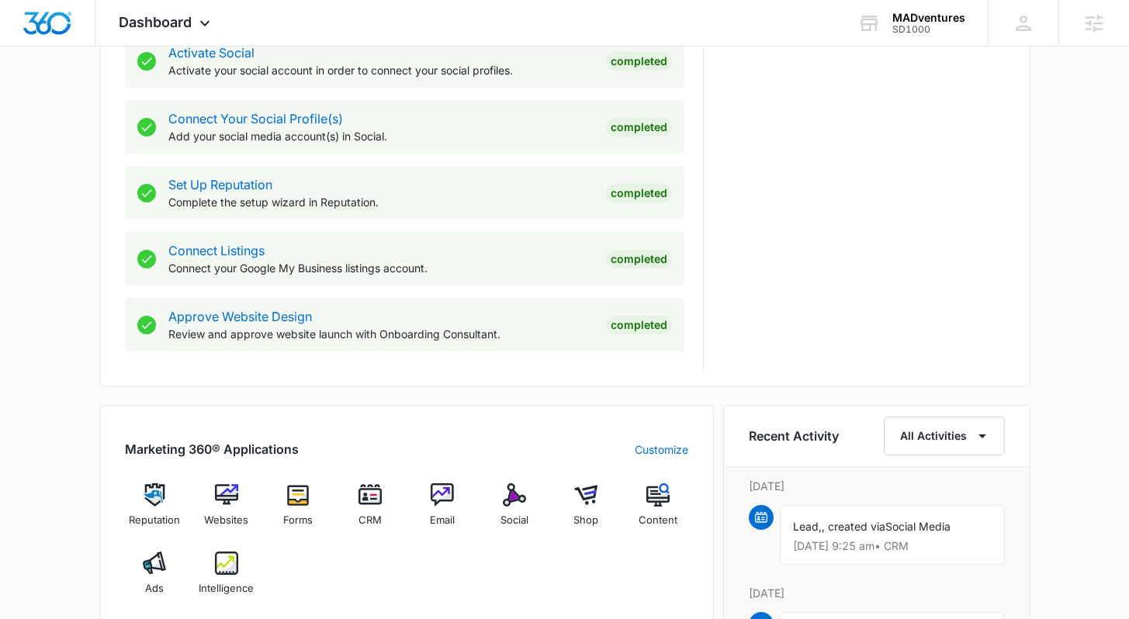
scroll to position [879, 0]
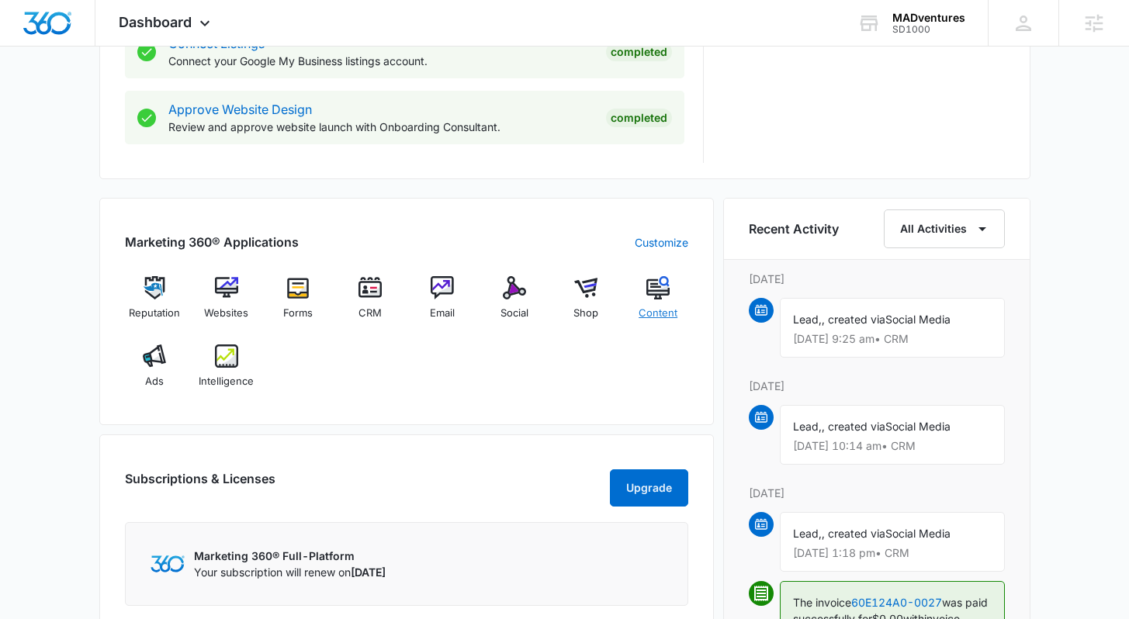
click at [657, 293] on img at bounding box center [657, 287] width 23 height 23
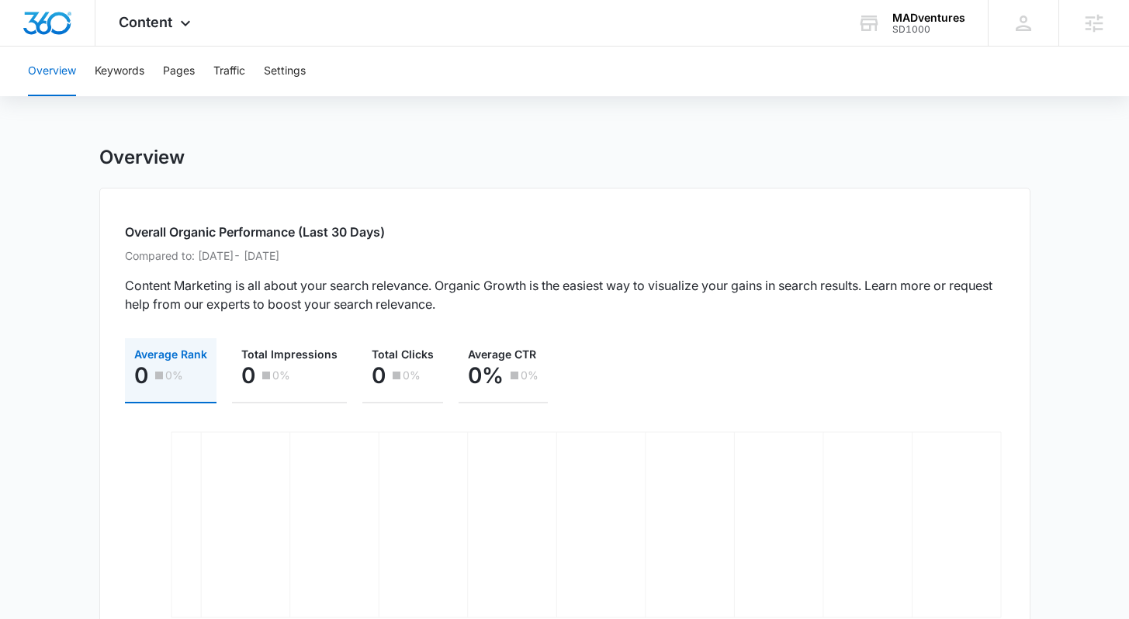
click at [257, 151] on div "Overview" at bounding box center [564, 157] width 931 height 23
click at [52, 27] on img "Dashboard" at bounding box center [48, 23] width 50 height 23
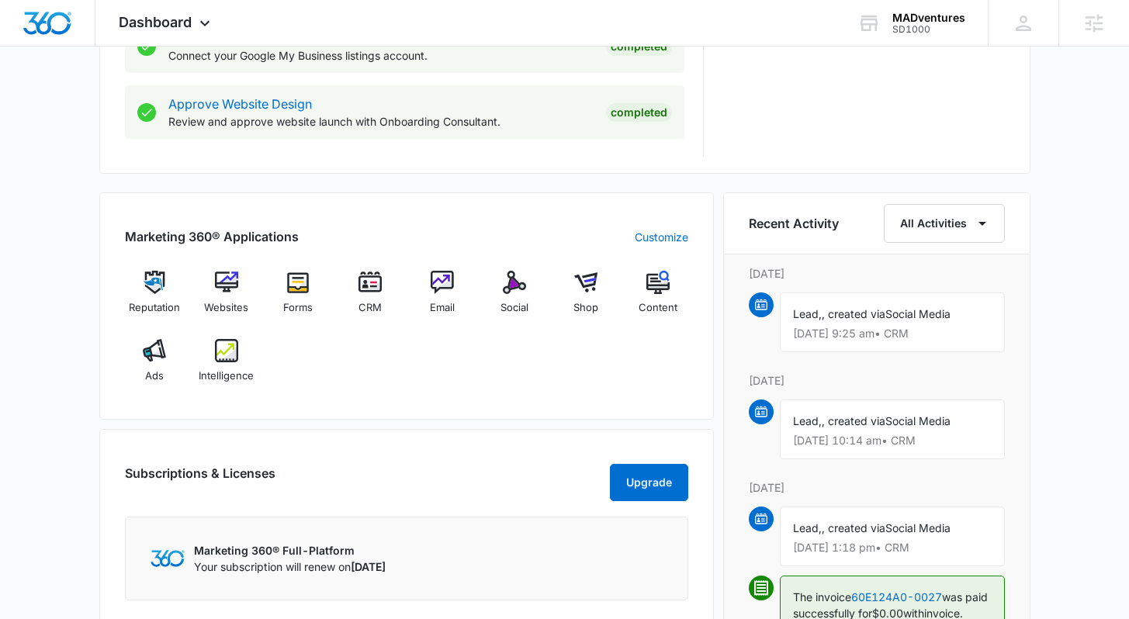
scroll to position [913, 0]
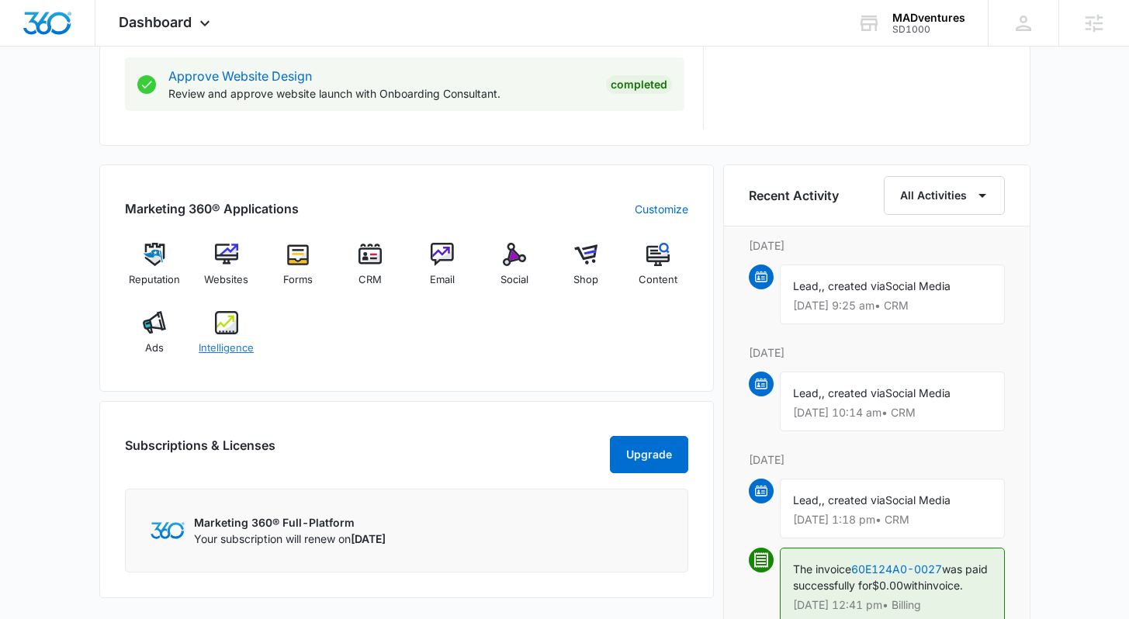
click at [244, 349] on span "Intelligence" at bounding box center [226, 349] width 55 height 16
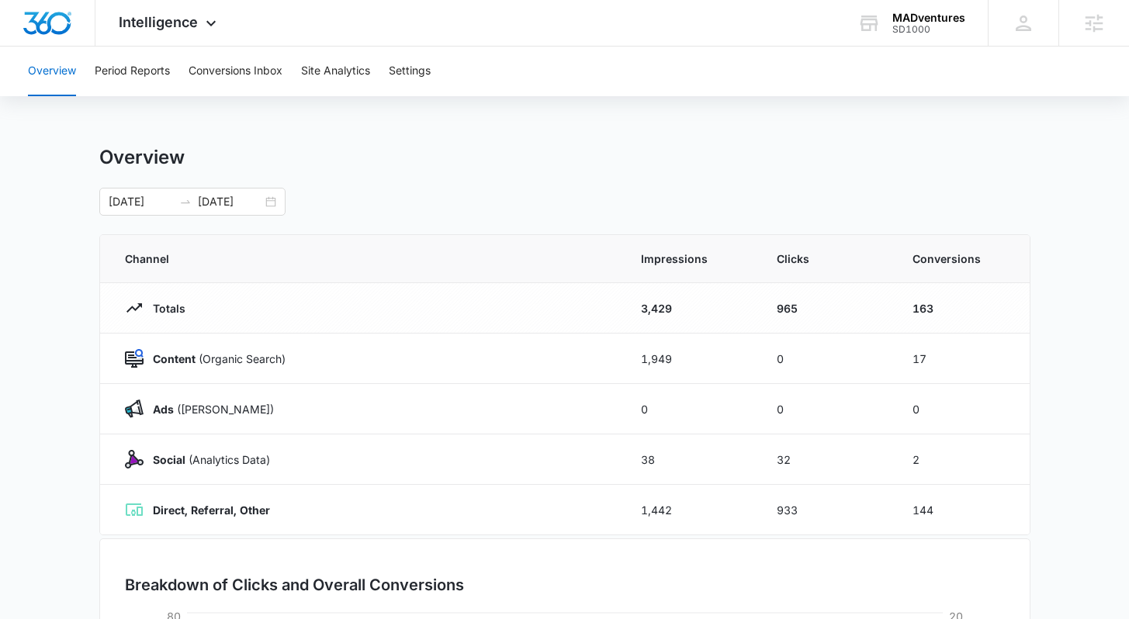
click at [83, 338] on main "Overview [DATE] [DATE] Channel Impressions Clicks Conversions Totals 3,429 965 …" at bounding box center [564, 553] width 1129 height 815
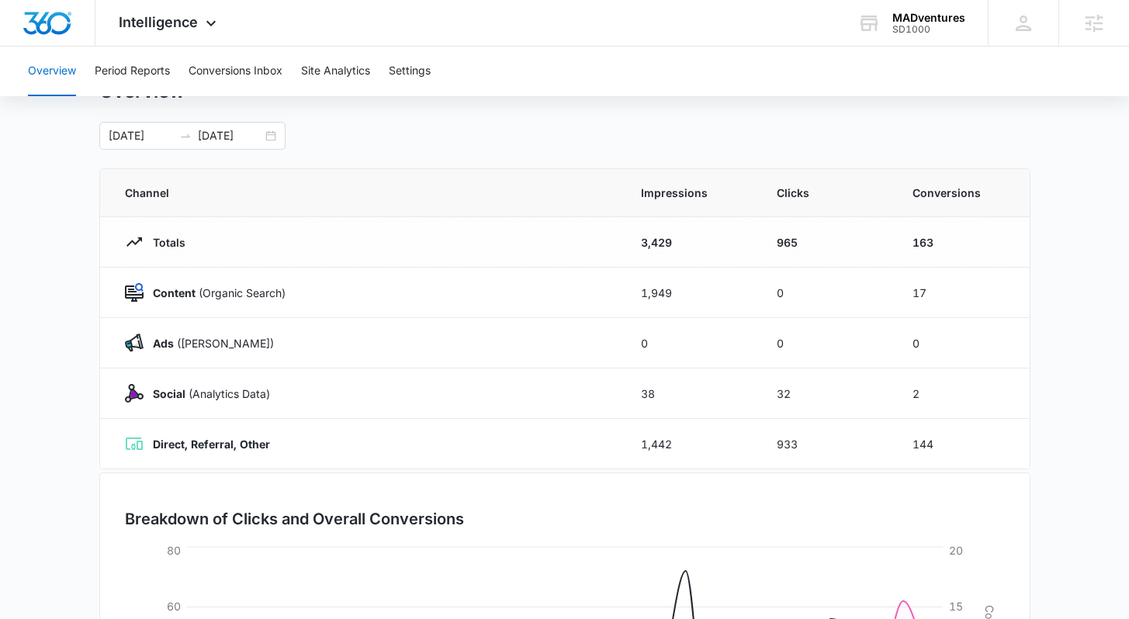
scroll to position [65, 0]
click at [1087, 255] on main "Overview [DATE] [DATE] Channel Impressions Clicks Conversions Totals 3,429 965 …" at bounding box center [564, 488] width 1129 height 815
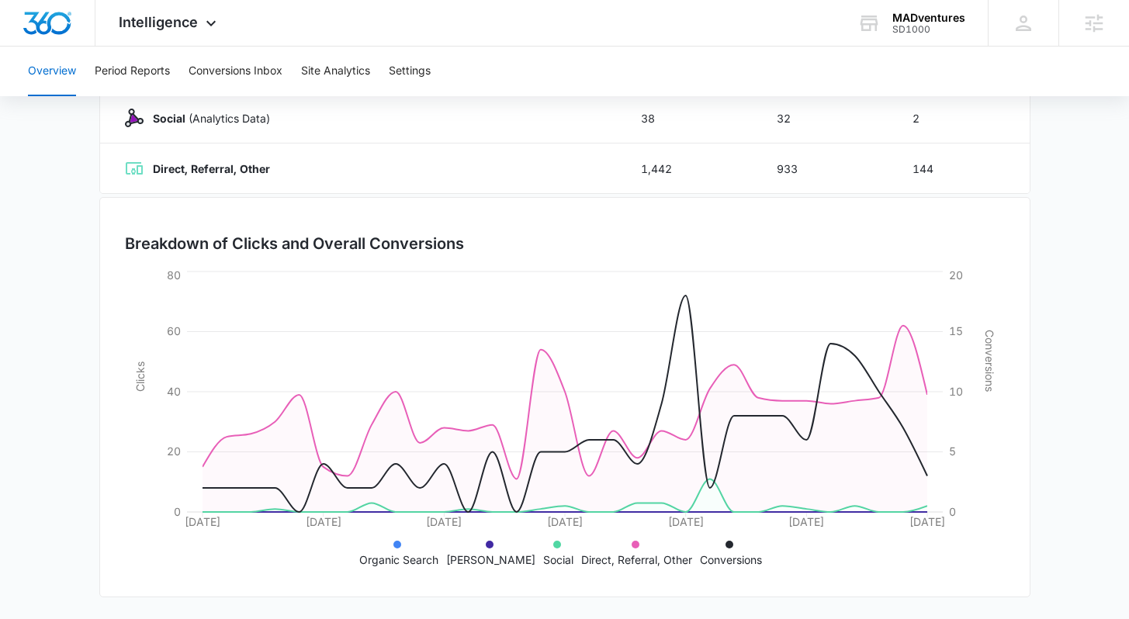
scroll to position [0, 0]
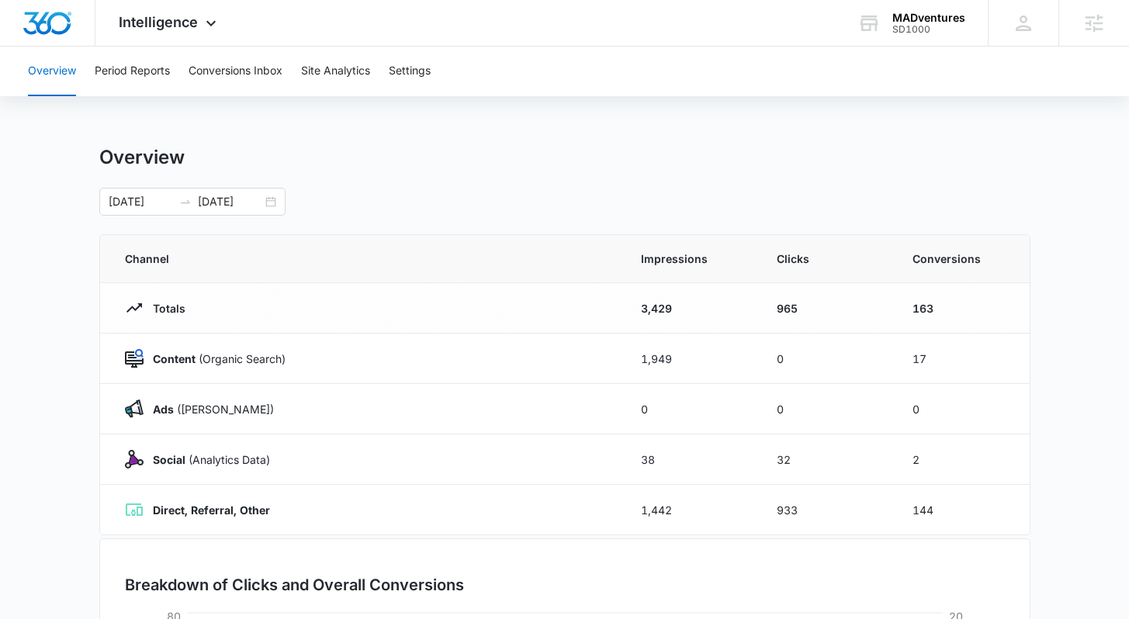
click at [445, 150] on div "Overview" at bounding box center [564, 157] width 931 height 23
click at [133, 75] on button "Period Reports" at bounding box center [132, 72] width 75 height 50
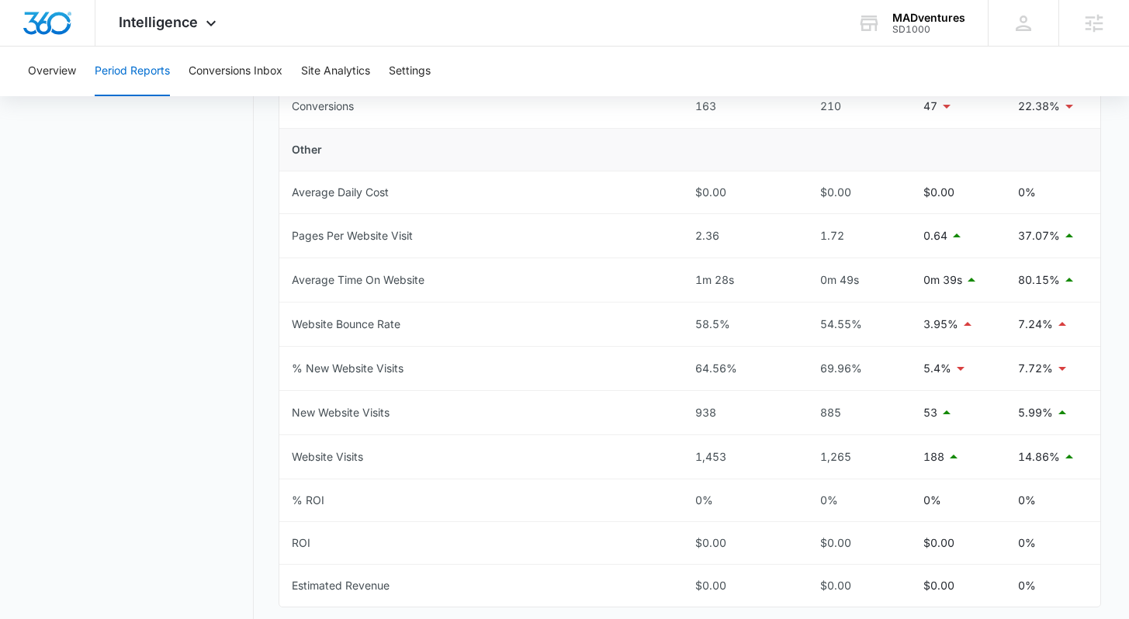
scroll to position [670, 0]
click at [263, 318] on div "Period Reports Overall Organic & Content Marketing Ads Social Direct & Other Ch…" at bounding box center [564, 68] width 1072 height 1187
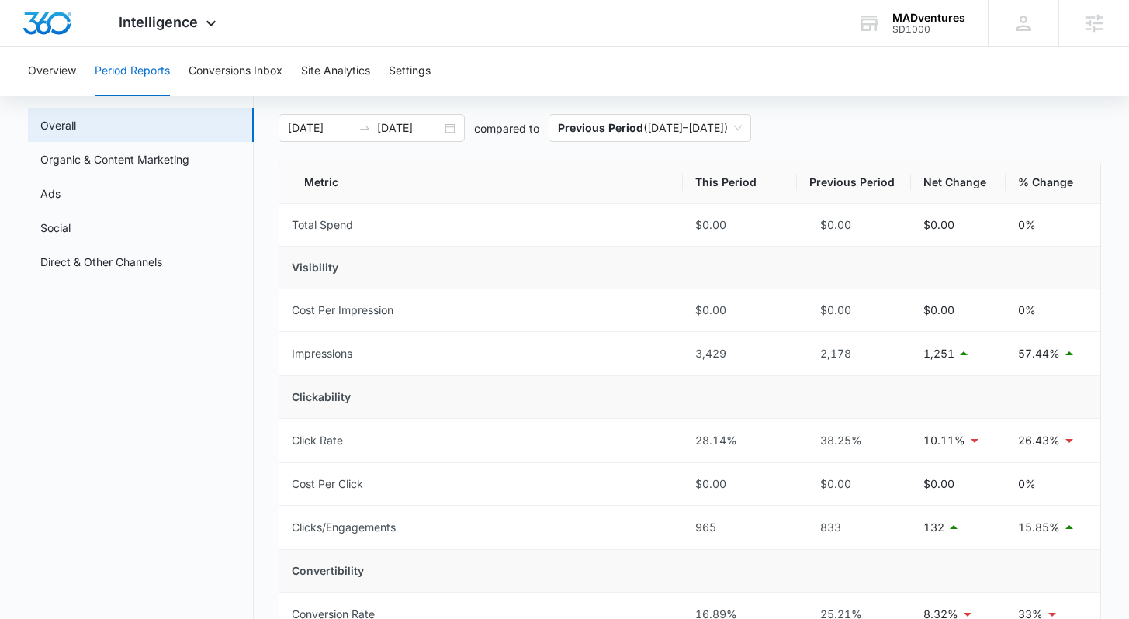
scroll to position [0, 0]
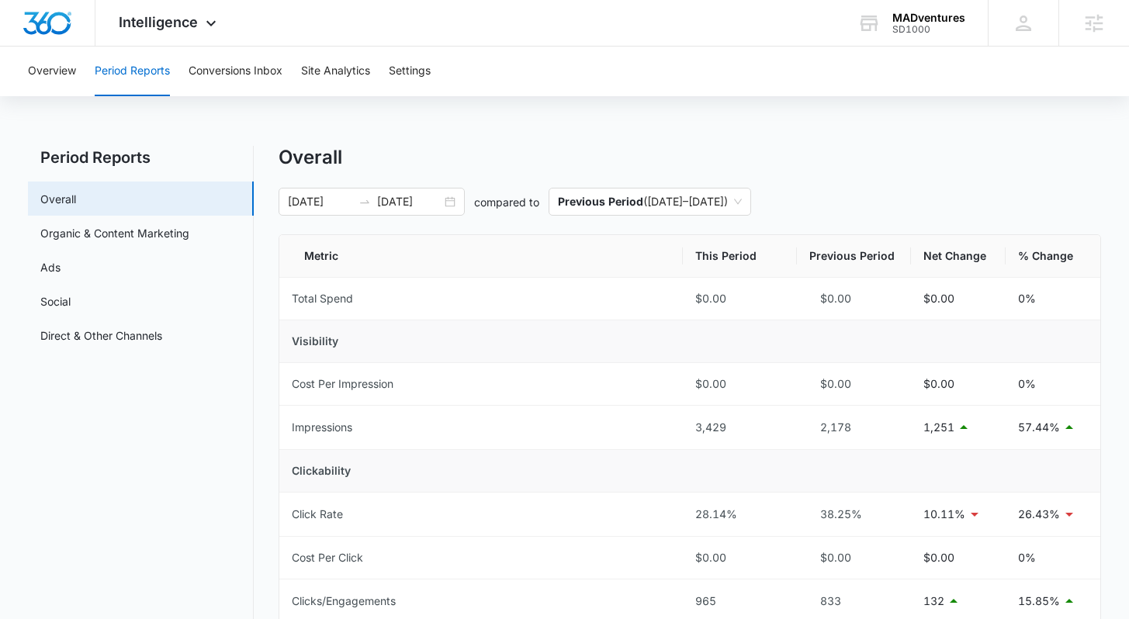
click at [358, 74] on button "Site Analytics" at bounding box center [335, 72] width 69 height 50
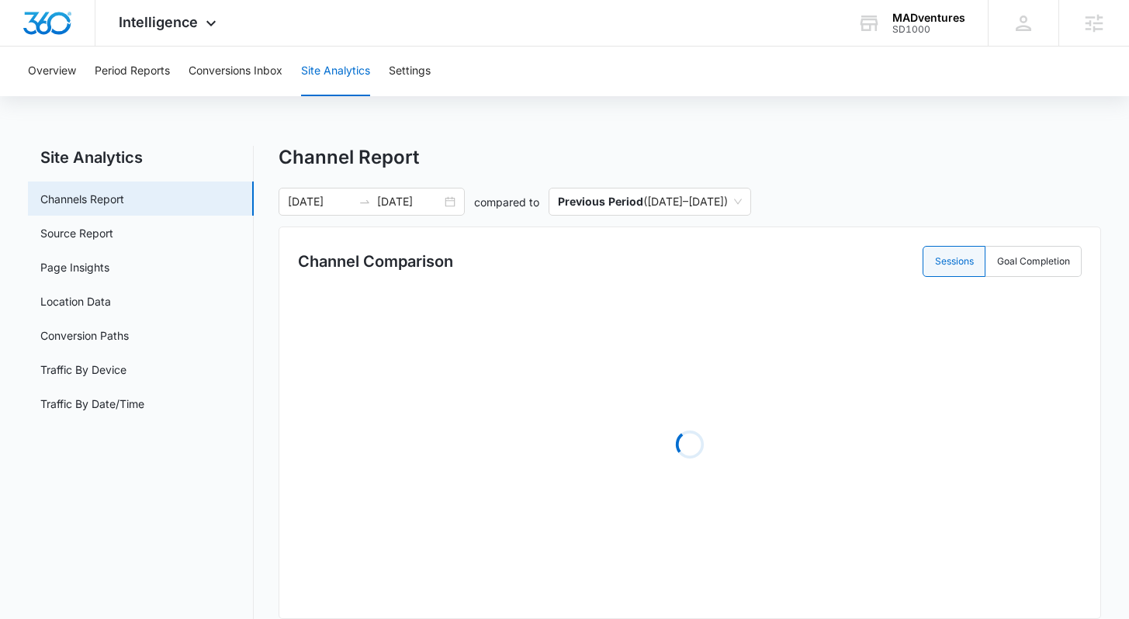
click at [271, 282] on div "Site Analytics Channels Report Source Report Page Insights Location Data Conver…" at bounding box center [564, 504] width 1072 height 717
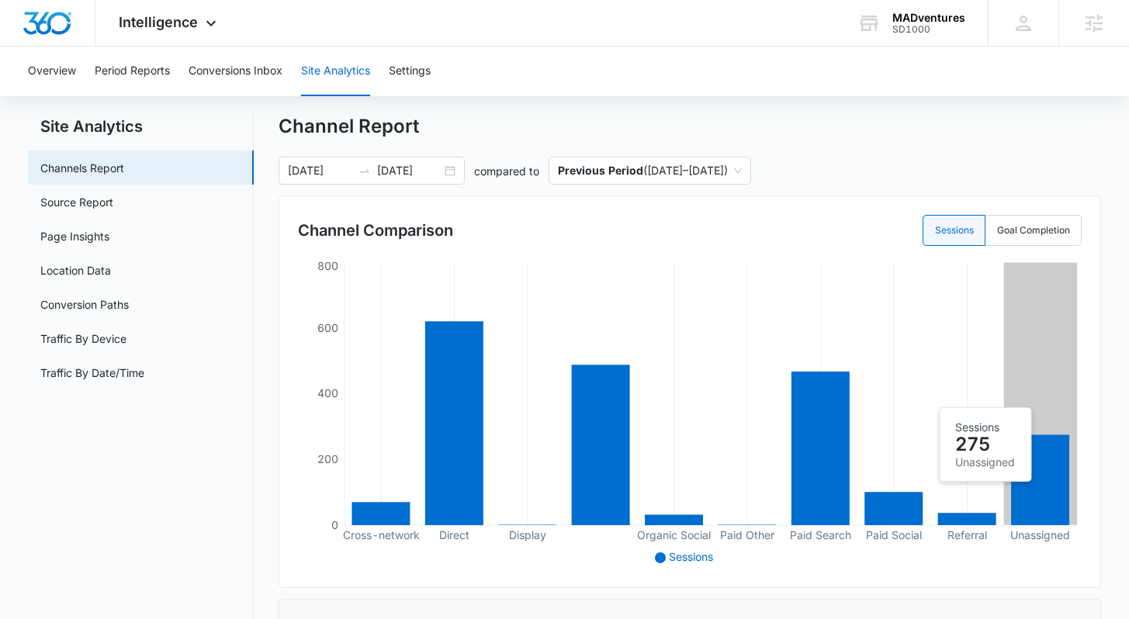
scroll to position [32, 0]
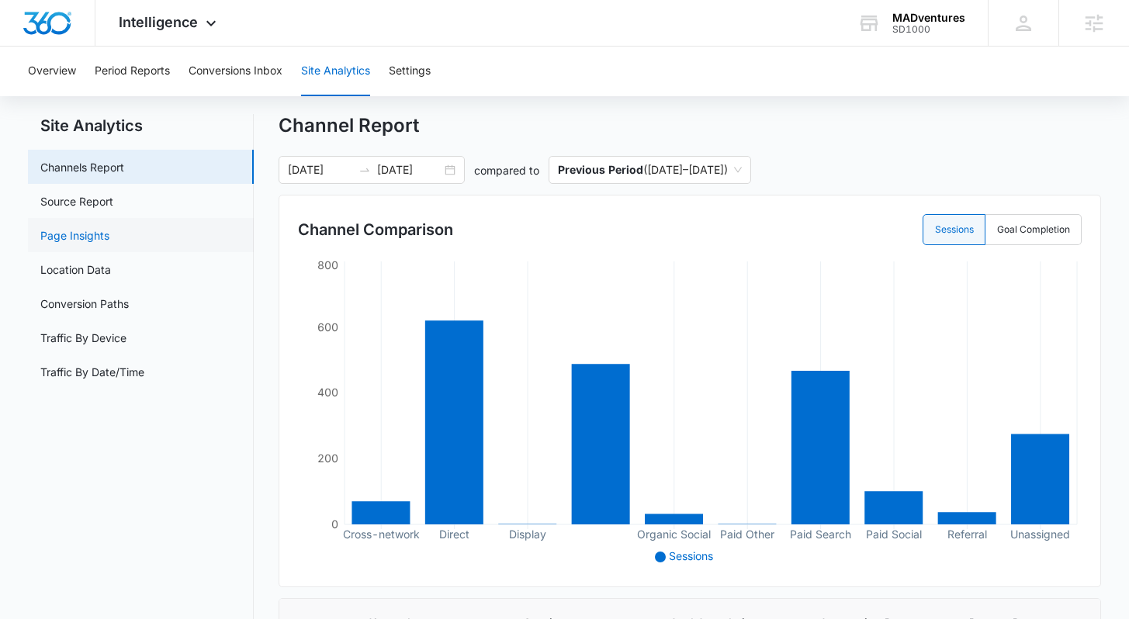
click at [85, 231] on link "Page Insights" at bounding box center [74, 235] width 69 height 16
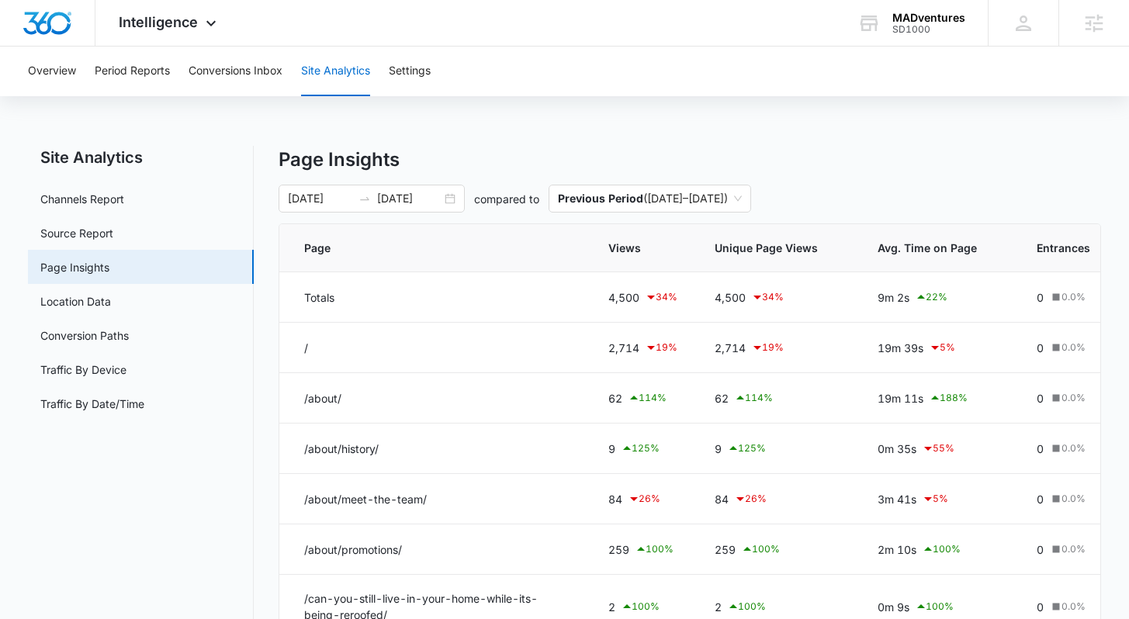
click at [277, 323] on div "Site Analytics Channels Report Source Report Page Insights Location Data Conver…" at bounding box center [564, 527] width 1072 height 762
click at [269, 168] on div "Site Analytics Channels Report Source Report Page Insights Location Data Conver…" at bounding box center [564, 527] width 1072 height 762
click at [60, 74] on button "Overview" at bounding box center [52, 72] width 48 height 50
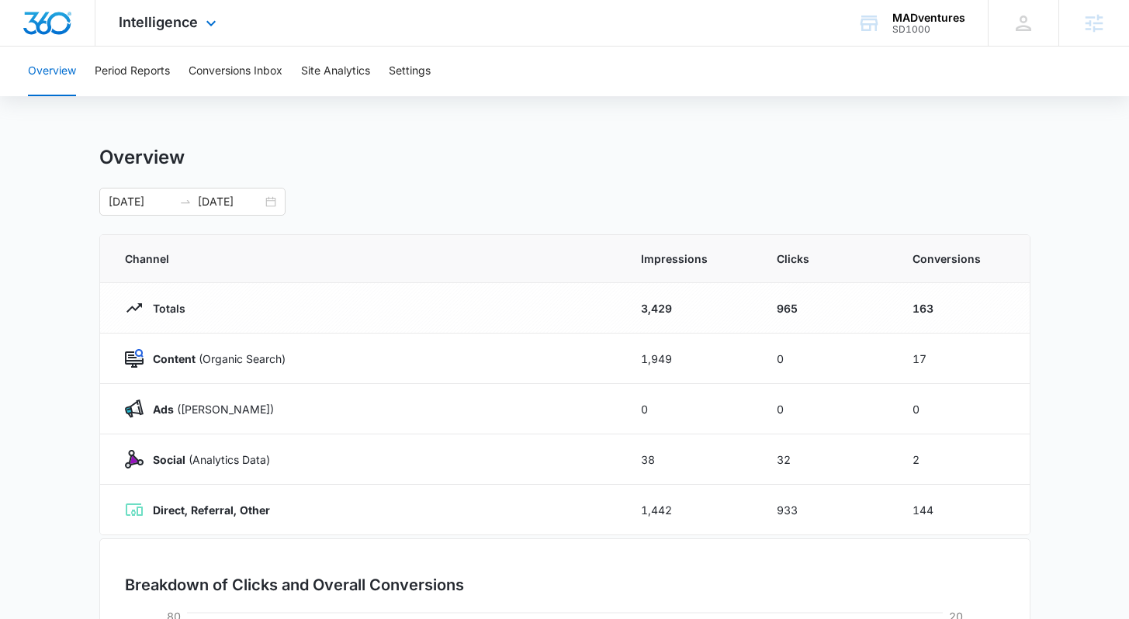
click at [50, 24] on img "Dashboard" at bounding box center [48, 23] width 50 height 23
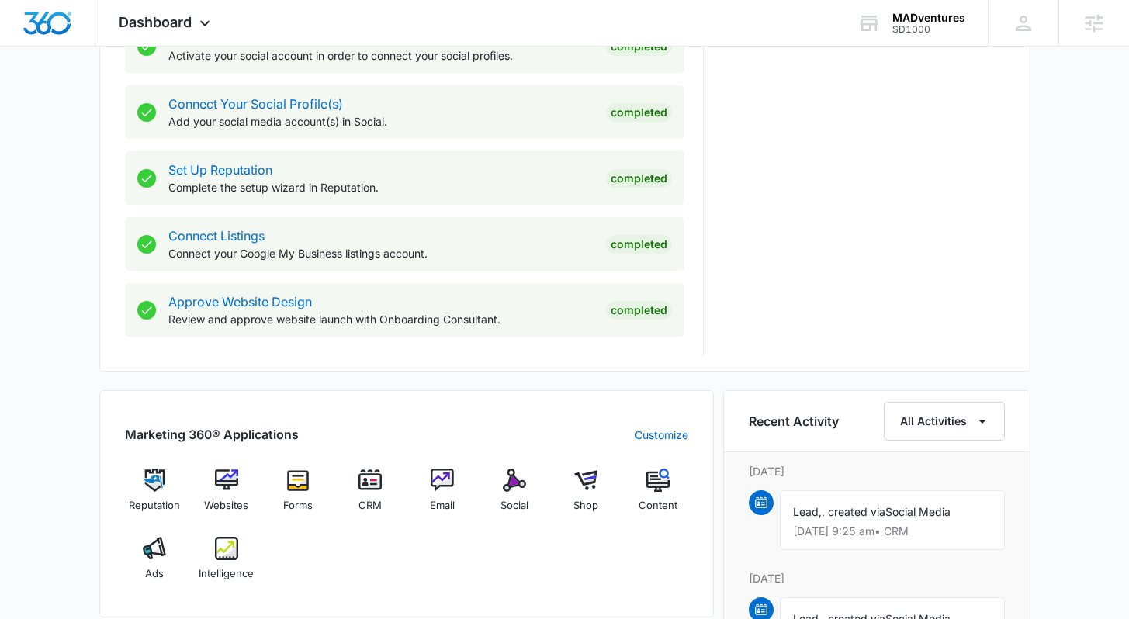
scroll to position [877, 0]
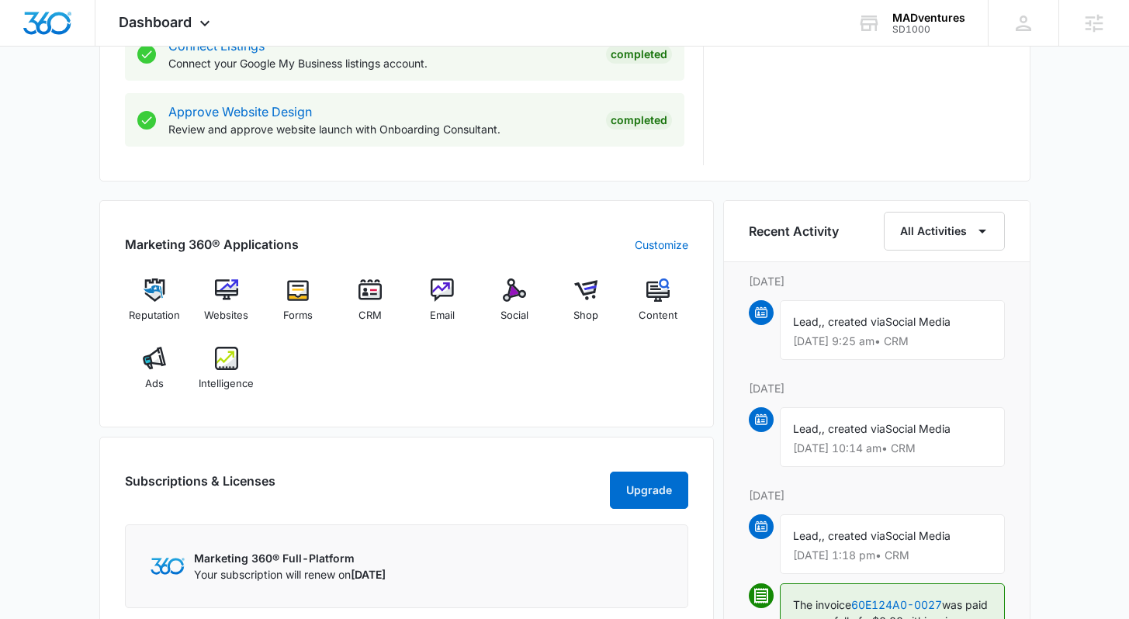
click at [537, 364] on div "Reputation Websites Forms CRM Email Social Shop Content Ads Intelligence" at bounding box center [406, 340] width 563 height 123
click at [542, 349] on div "Reputation Websites Forms CRM Email Social Shop Content Ads Intelligence" at bounding box center [406, 340] width 563 height 123
click at [562, 365] on div "Reputation Websites Forms CRM Email Social Shop Content Ads Intelligence" at bounding box center [406, 340] width 563 height 123
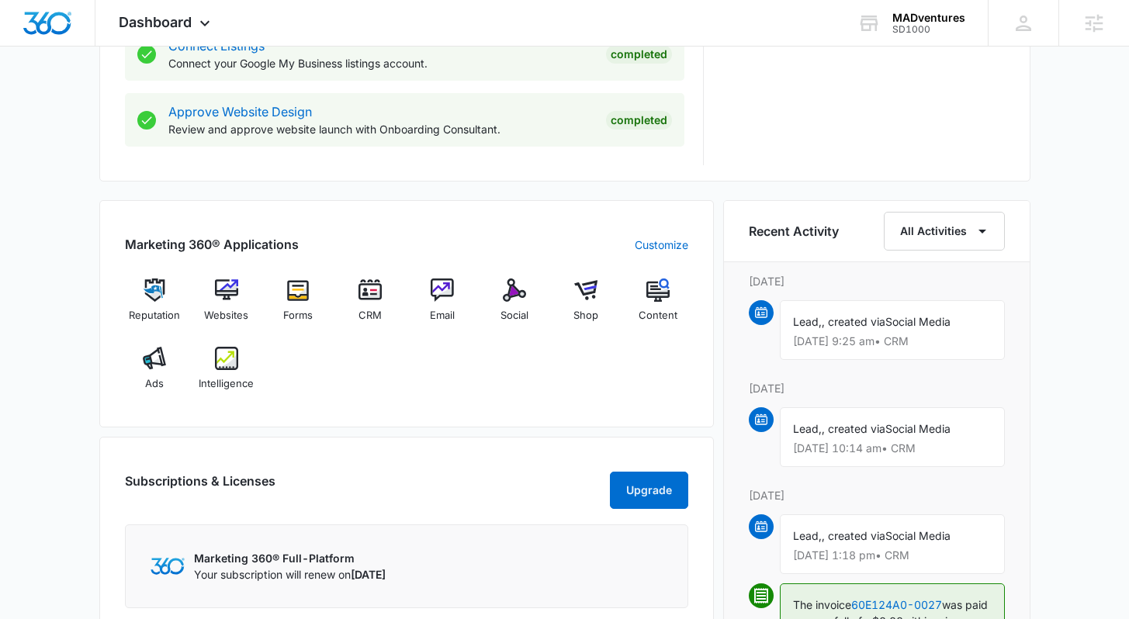
click at [566, 369] on div "Reputation Websites Forms CRM Email Social Shop Content Ads Intelligence" at bounding box center [406, 340] width 563 height 123
click at [80, 186] on div "[DATE] is [DATE] Good afternoon, [PERSON_NAME]! Contacts You have 465 contacts …" at bounding box center [564, 108] width 1129 height 1839
click at [220, 17] on div "Dashboard Apps Reputation Websites Forms CRM Email Social Shop Content Ads Inte…" at bounding box center [166, 23] width 142 height 46
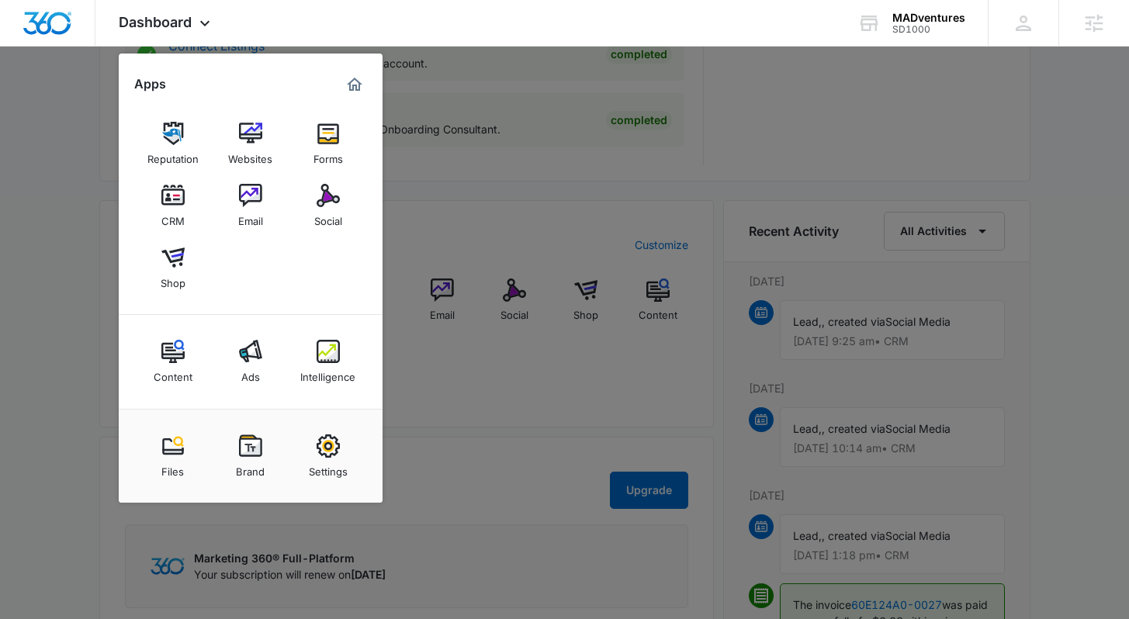
click at [81, 272] on div at bounding box center [564, 309] width 1129 height 619
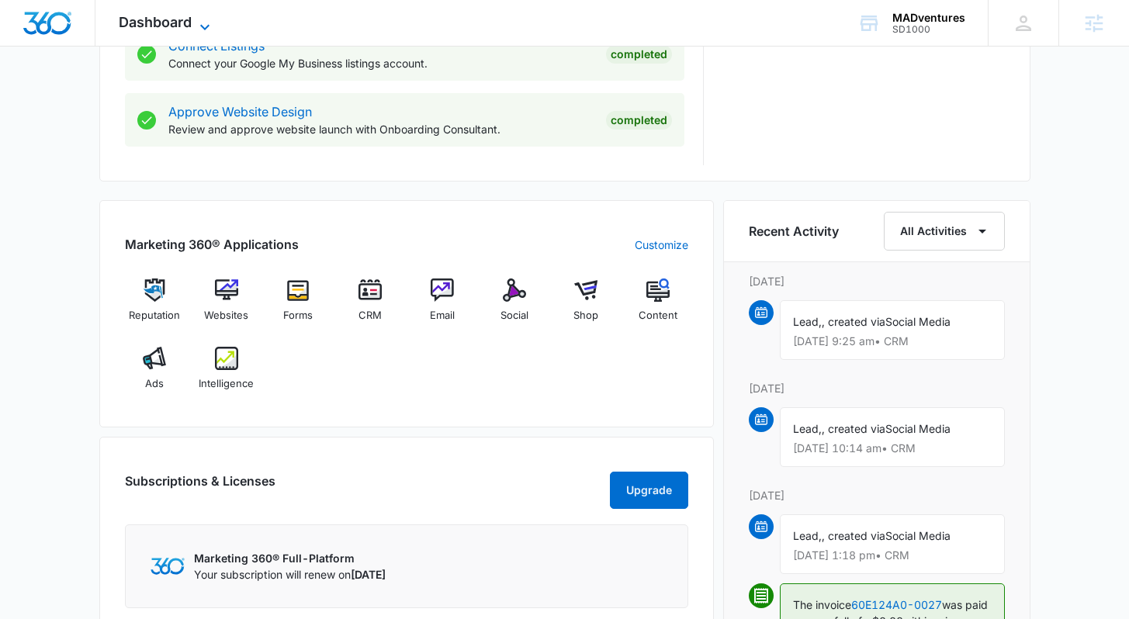
click at [213, 20] on icon at bounding box center [205, 27] width 19 height 19
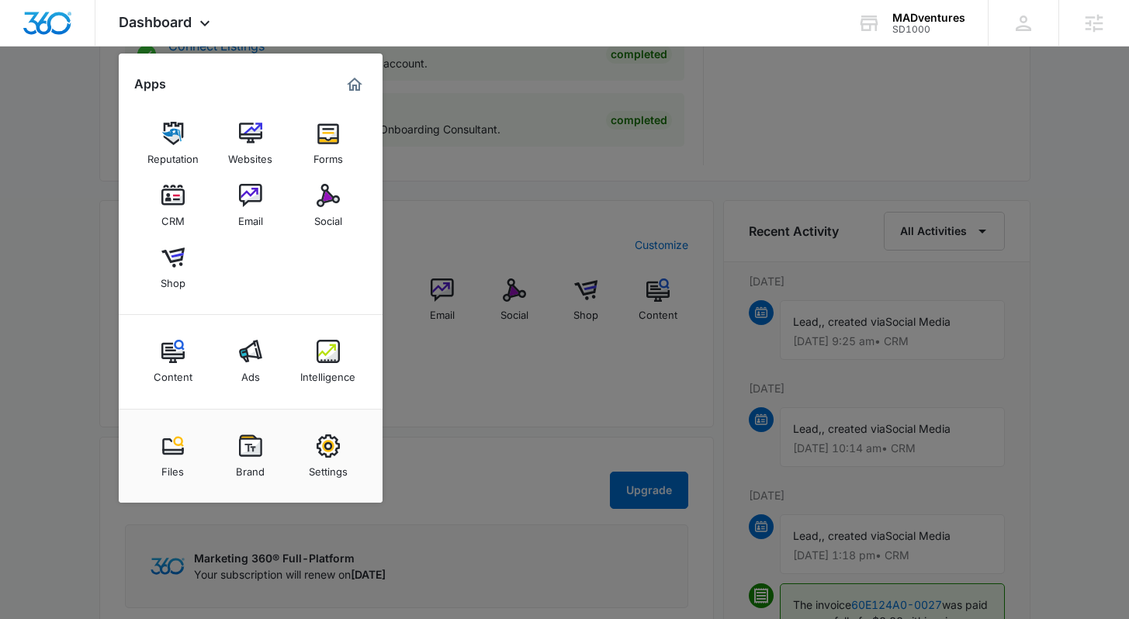
click at [55, 314] on div at bounding box center [564, 309] width 1129 height 619
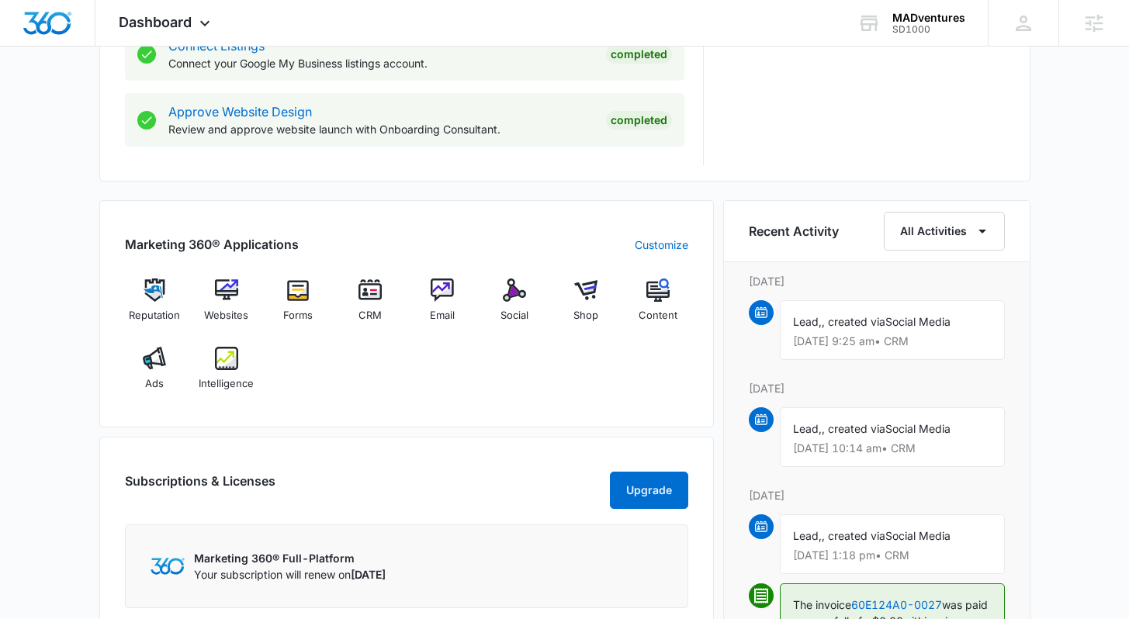
click at [85, 371] on div "[DATE] is [DATE] Good afternoon, [PERSON_NAME]! Contacts You have 465 contacts …" at bounding box center [564, 108] width 1129 height 1839
click at [74, 347] on div "[DATE] is [DATE] Good afternoon, [PERSON_NAME]! Contacts You have 465 contacts …" at bounding box center [564, 108] width 1129 height 1839
click at [1079, 259] on div "[DATE] is [DATE] Good afternoon, [PERSON_NAME]! Contacts You have 465 contacts …" at bounding box center [564, 108] width 1129 height 1839
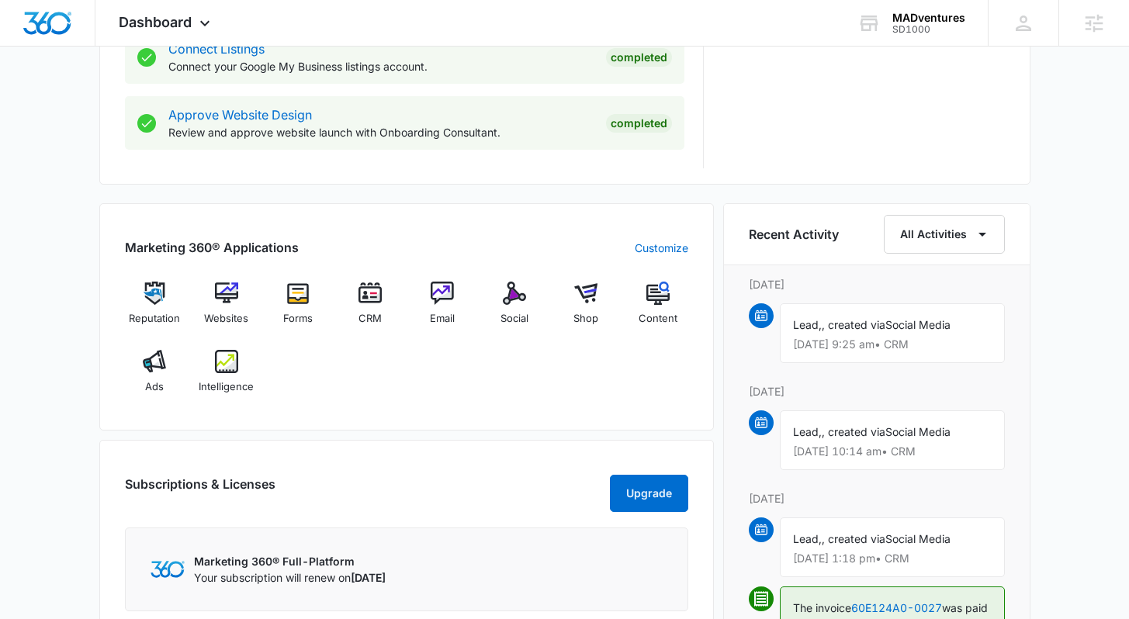
click at [1077, 264] on div "[DATE] is [DATE] Good afternoon, [PERSON_NAME]! Contacts You have 465 contacts …" at bounding box center [564, 111] width 1129 height 1839
click at [1051, 304] on div "[DATE] is [DATE] Good afternoon, [PERSON_NAME]! Contacts You have 465 contacts …" at bounding box center [564, 111] width 1129 height 1839
click at [1055, 300] on div "[DATE] is [DATE] Good afternoon, [PERSON_NAME]! Contacts You have 465 contacts …" at bounding box center [564, 111] width 1129 height 1839
click at [1075, 300] on div "[DATE] is [DATE] Good afternoon, [PERSON_NAME]! Contacts You have 465 contacts …" at bounding box center [564, 111] width 1129 height 1839
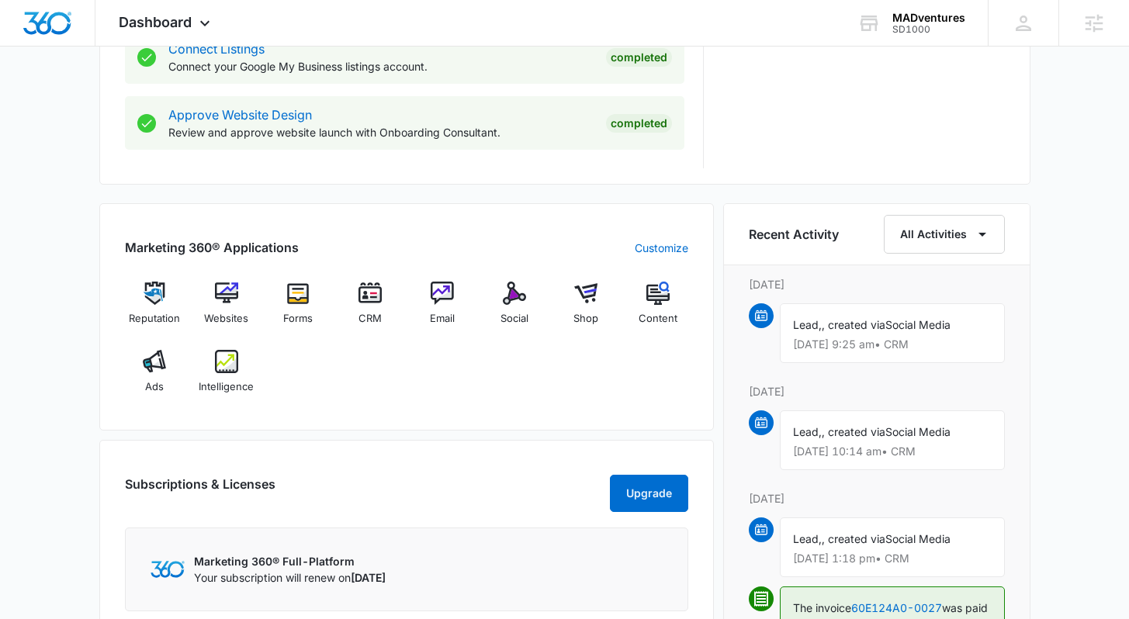
click at [1075, 296] on div "[DATE] is [DATE] Good afternoon, [PERSON_NAME]! Contacts You have 465 contacts …" at bounding box center [564, 111] width 1129 height 1839
click at [1068, 300] on div "[DATE] is [DATE] Good afternoon, [PERSON_NAME]! Contacts You have 465 contacts …" at bounding box center [564, 111] width 1129 height 1839
click at [1065, 318] on div "[DATE] is [DATE] Good afternoon, [PERSON_NAME]! Contacts You have 465 contacts …" at bounding box center [564, 111] width 1129 height 1839
click at [1080, 261] on div "[DATE] is [DATE] Good afternoon, [PERSON_NAME]! Contacts You have 465 contacts …" at bounding box center [564, 111] width 1129 height 1839
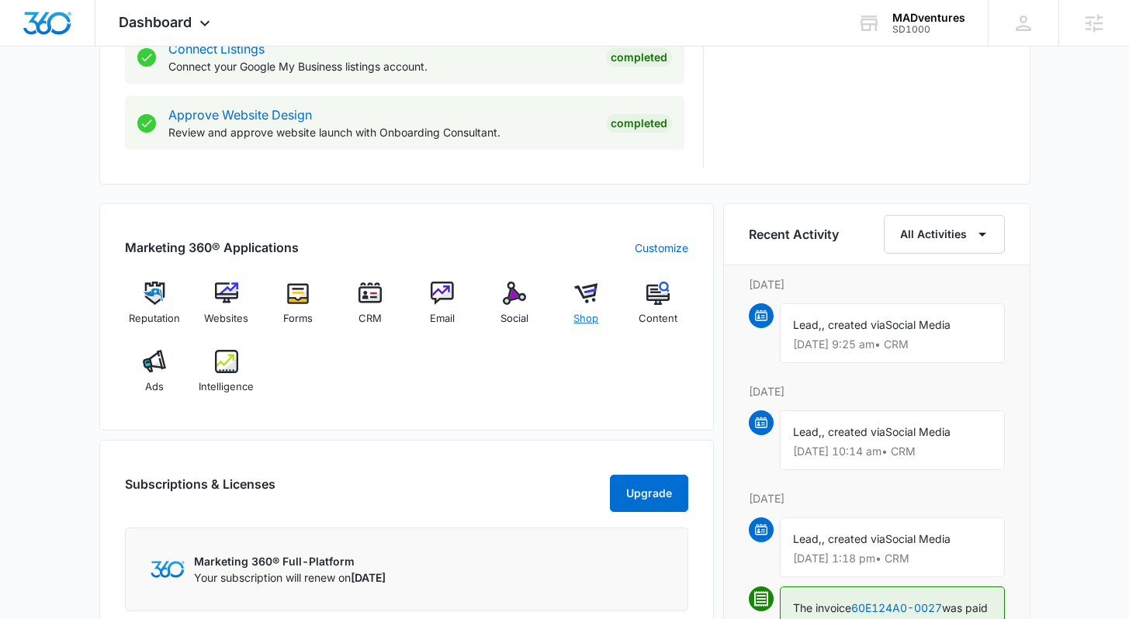
click at [591, 319] on span "Shop" at bounding box center [585, 319] width 25 height 16
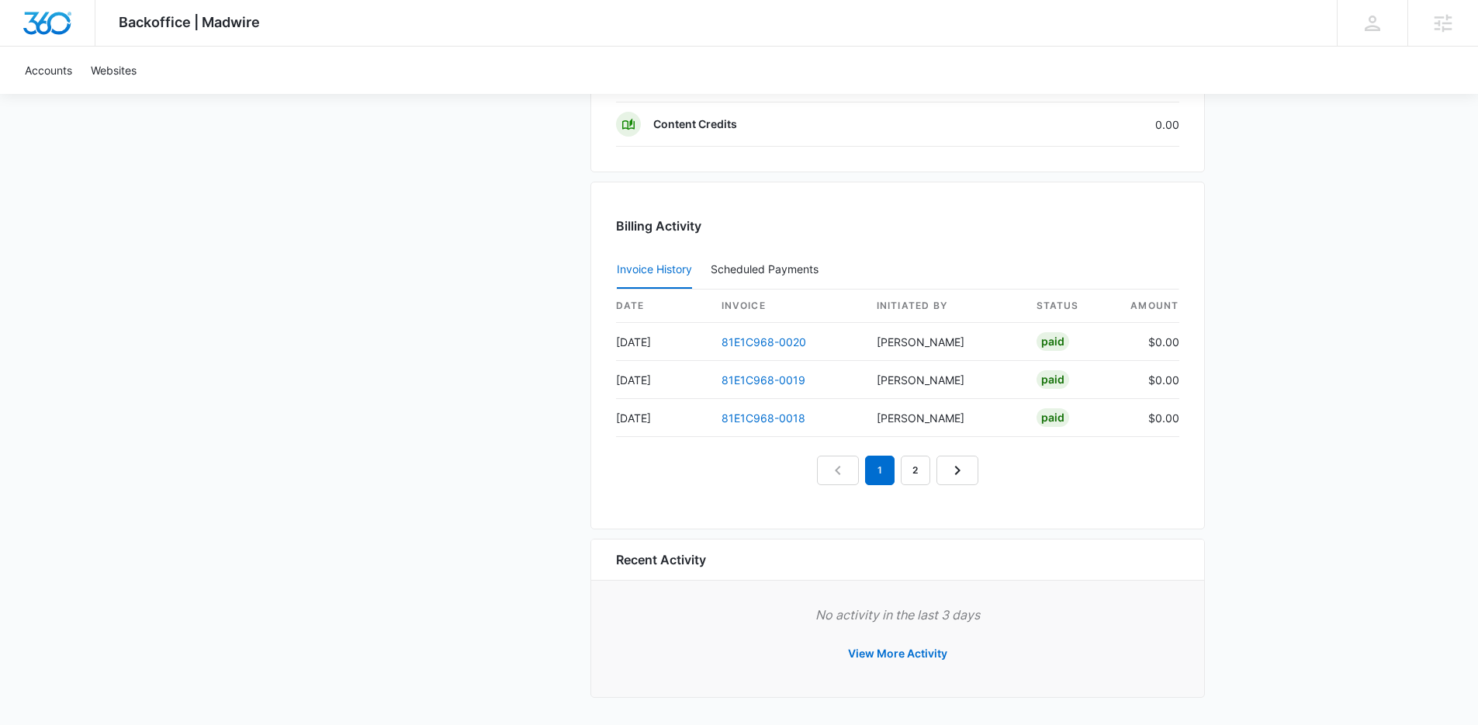
scroll to position [1394, 0]
click at [924, 462] on link "2" at bounding box center [915, 467] width 29 height 29
click at [861, 471] on link "1" at bounding box center [861, 467] width 29 height 29
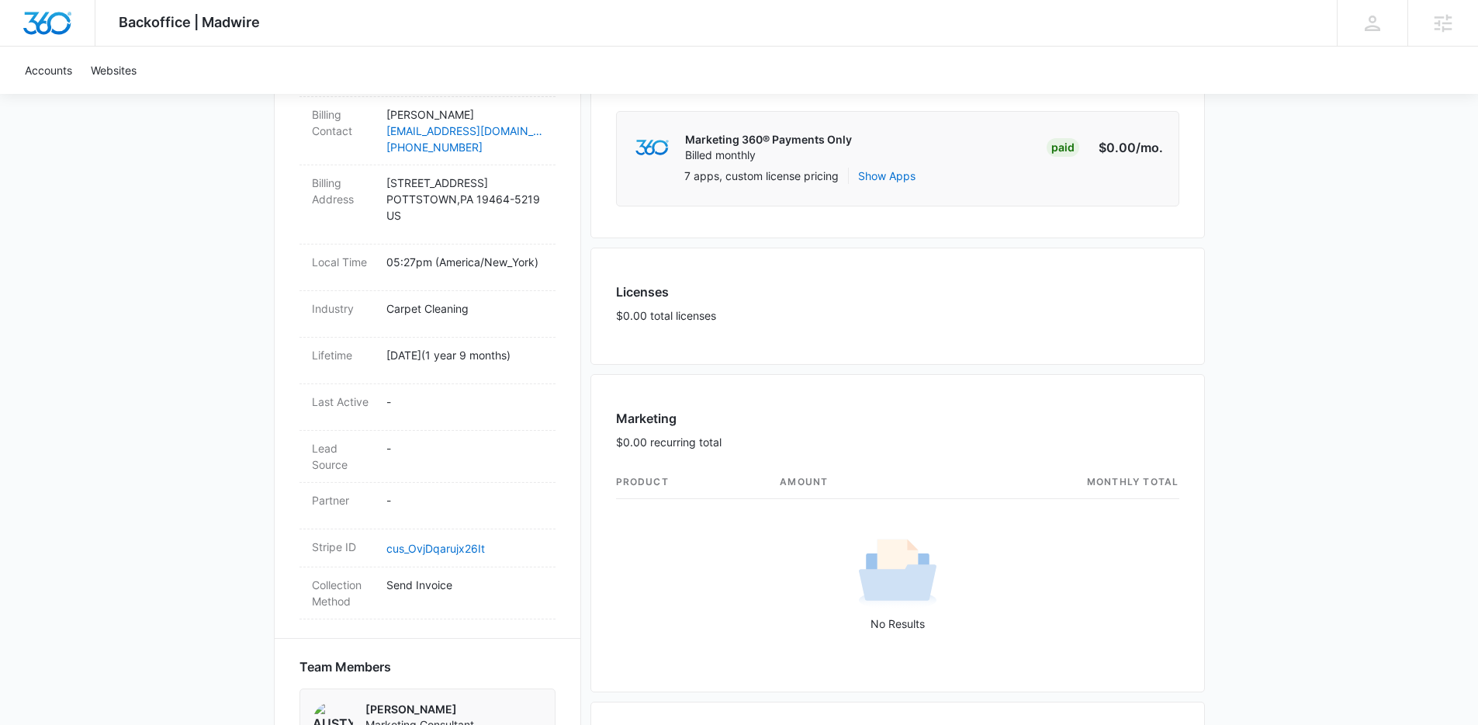
scroll to position [0, 0]
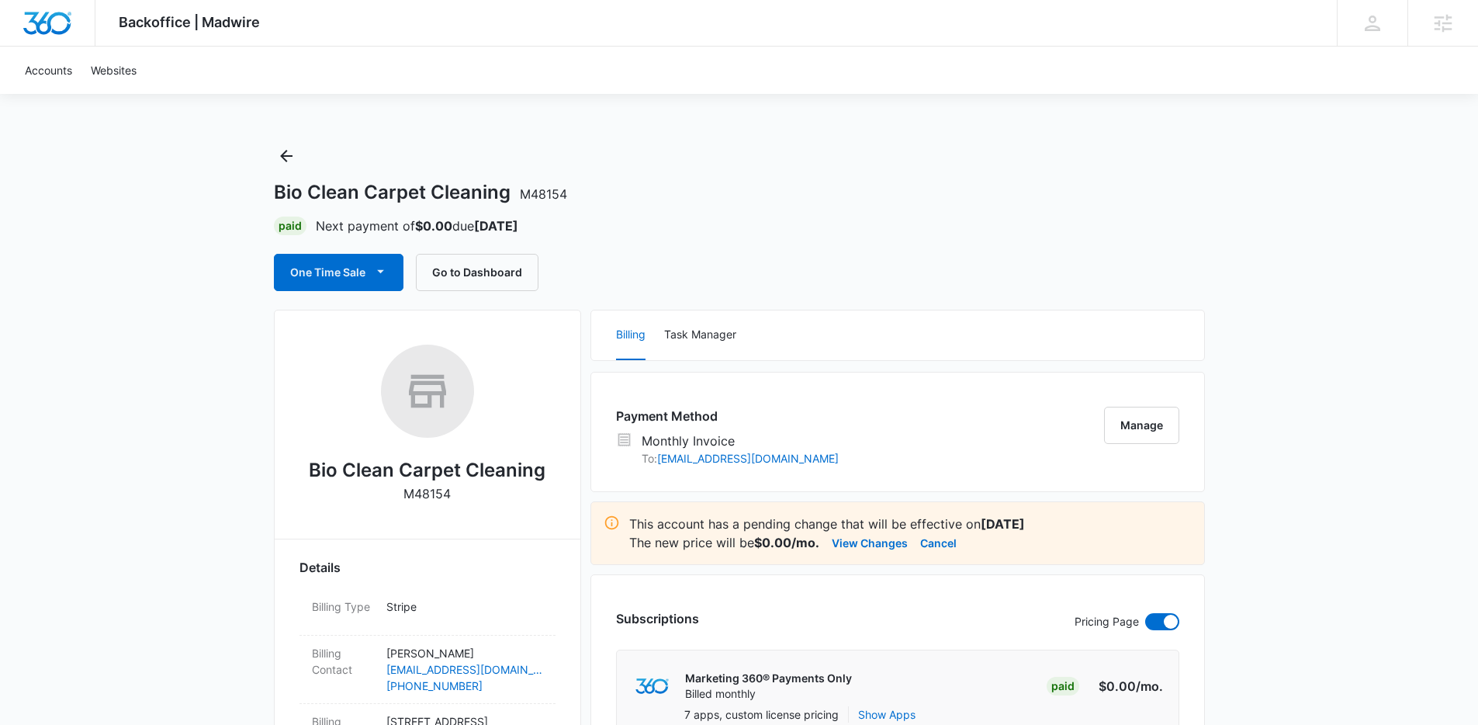
click at [726, 175] on div "Bio Clean Carpet Cleaning M48154 Paid Next payment of $0.00 due Aug 28 One Time…" at bounding box center [739, 217] width 931 height 147
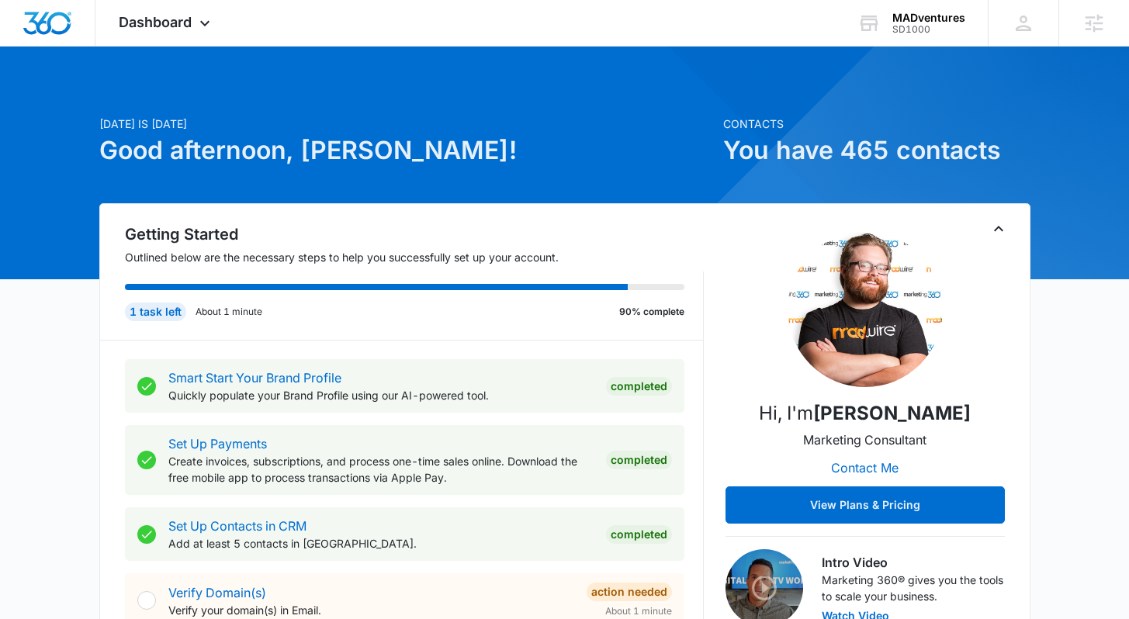
click at [927, 20] on div "MADventures" at bounding box center [928, 18] width 73 height 12
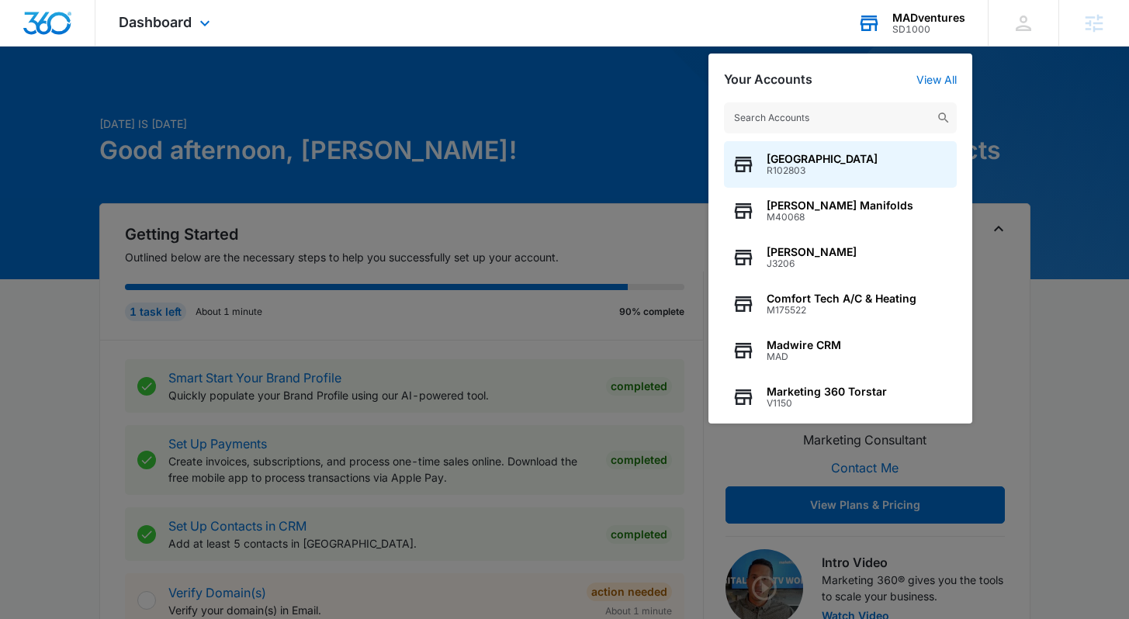
click at [830, 114] on input "text" at bounding box center [840, 117] width 233 height 31
click at [758, 110] on input "text" at bounding box center [840, 117] width 233 height 31
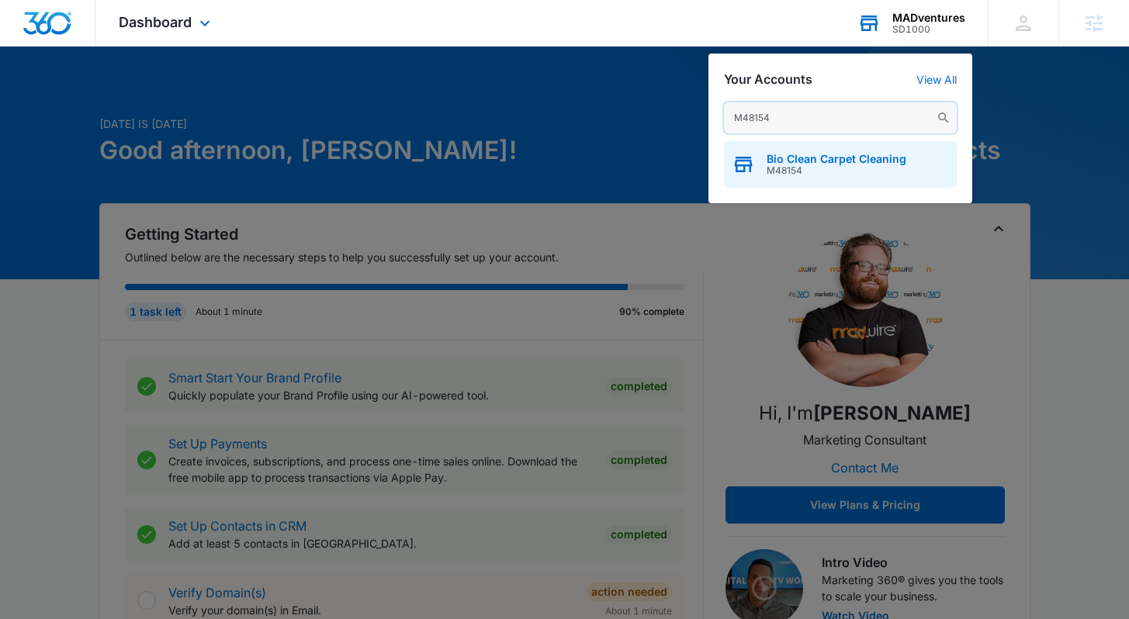
type input "M48154"
click at [816, 158] on span "Bio Clean Carpet Cleaning" at bounding box center [837, 159] width 140 height 12
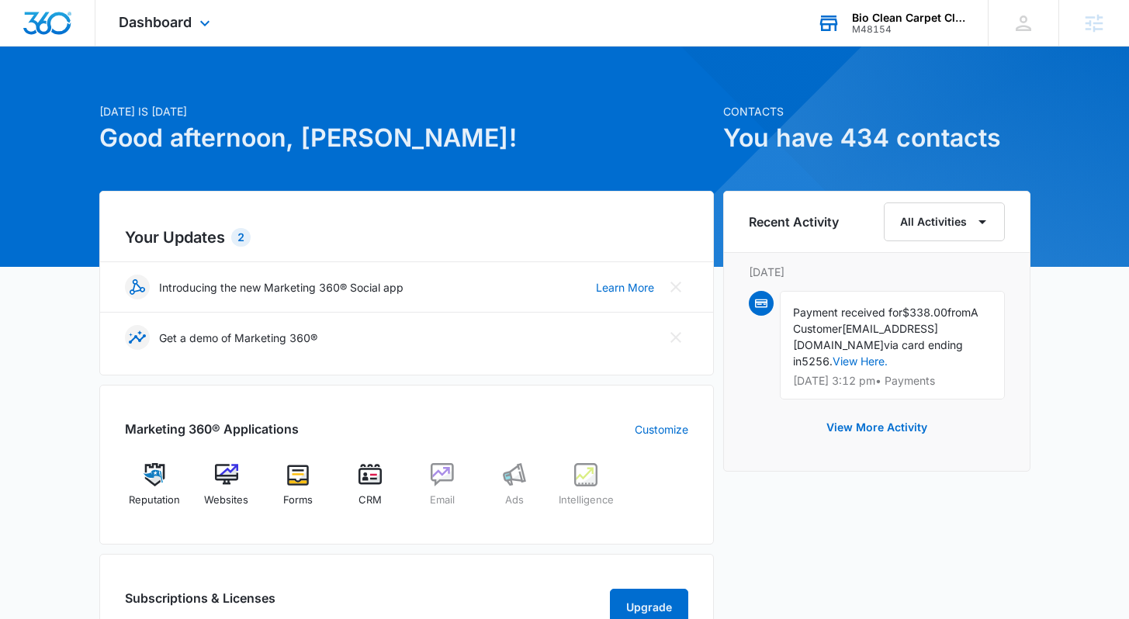
scroll to position [168, 0]
